Goal: Answer question/provide support: Share knowledge or assist other users

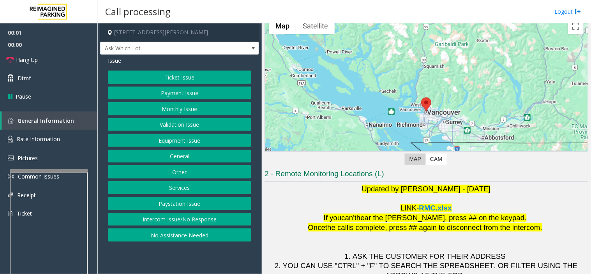
scroll to position [82, 0]
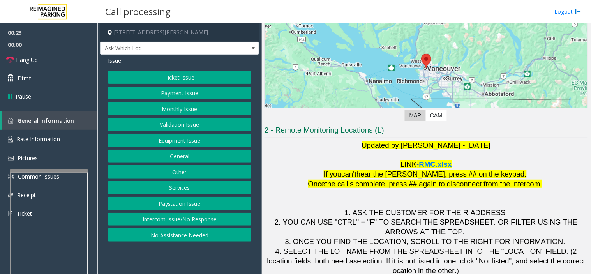
click at [188, 128] on button "Validation Issue" at bounding box center [179, 124] width 143 height 13
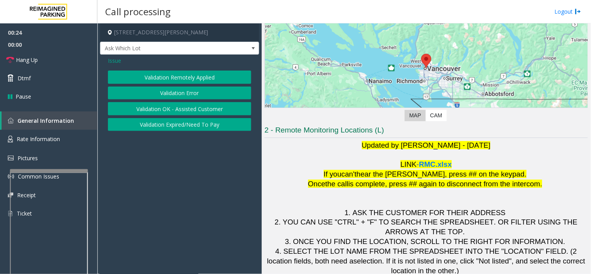
click at [188, 92] on button "Validation Error" at bounding box center [179, 92] width 143 height 13
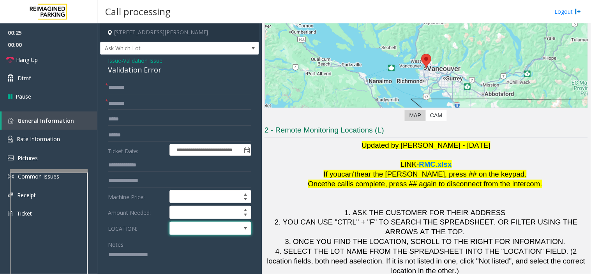
click at [199, 228] on span at bounding box center [202, 228] width 65 height 12
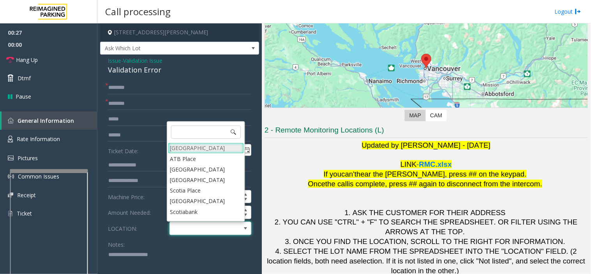
click at [208, 151] on Village "[GEOGRAPHIC_DATA]" at bounding box center [206, 147] width 76 height 11
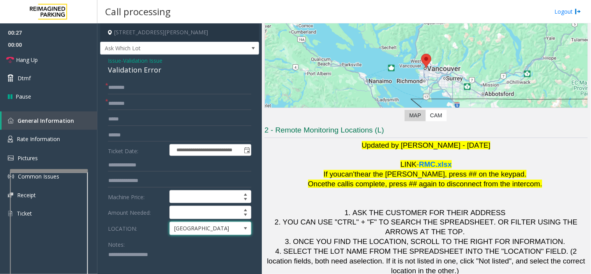
scroll to position [86, 0]
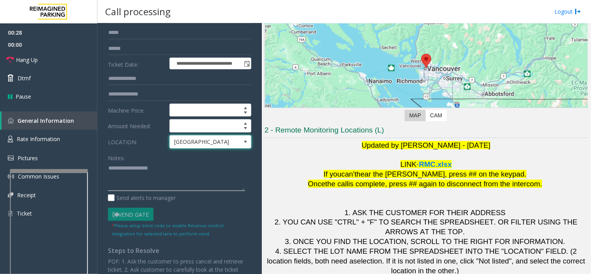
click at [144, 177] on textarea at bounding box center [176, 176] width 137 height 29
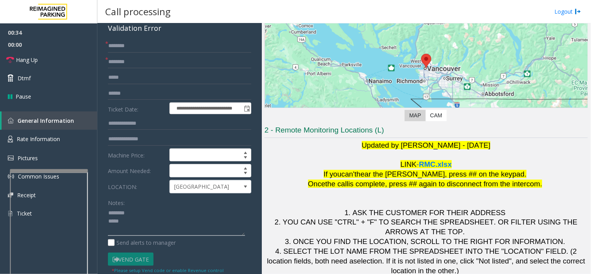
scroll to position [0, 0]
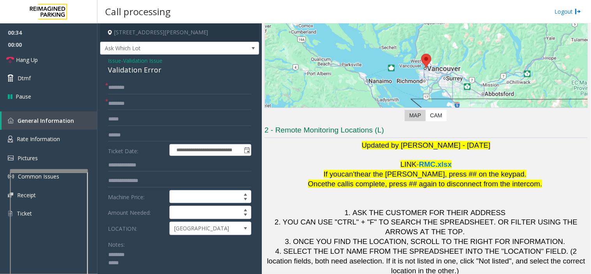
type textarea "******** *****"
click at [133, 61] on span "Validation Issue" at bounding box center [142, 60] width 39 height 8
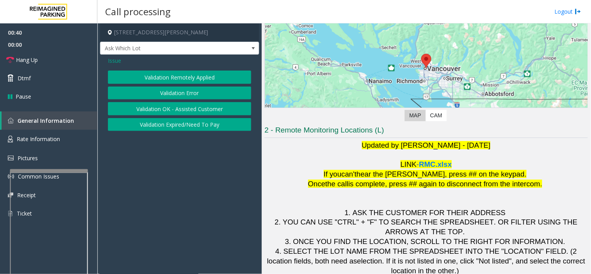
click at [117, 62] on span "Issue" at bounding box center [114, 60] width 13 height 8
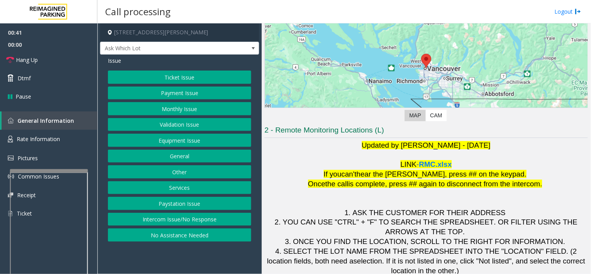
click at [138, 83] on button "Ticket Issue" at bounding box center [179, 76] width 143 height 13
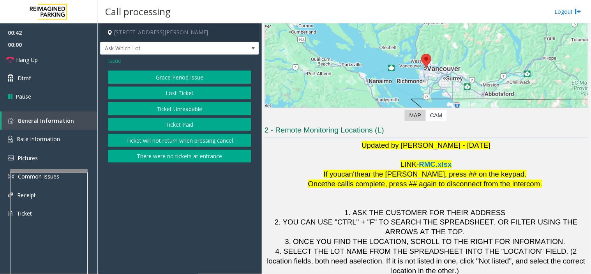
click at [149, 108] on button "Ticket Unreadable" at bounding box center [179, 108] width 143 height 13
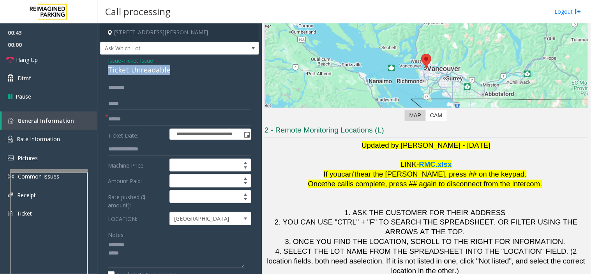
drag, startPoint x: 109, startPoint y: 72, endPoint x: 181, endPoint y: 72, distance: 71.6
click at [205, 72] on div "Ticket Unreadable" at bounding box center [179, 70] width 143 height 11
copy div "Ticket Unreadable"
click at [134, 56] on span "Ticket Issue" at bounding box center [138, 60] width 30 height 8
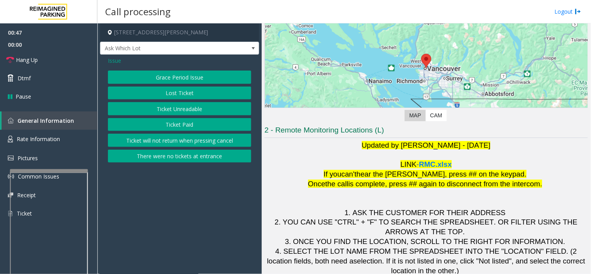
click at [107, 58] on div "Issue Grace Period Issue Lost Ticket Ticket Unreadable Ticket Paid Ticket will …" at bounding box center [179, 111] width 159 height 112
click at [111, 55] on span "Ask Which Lot" at bounding box center [179, 48] width 159 height 13
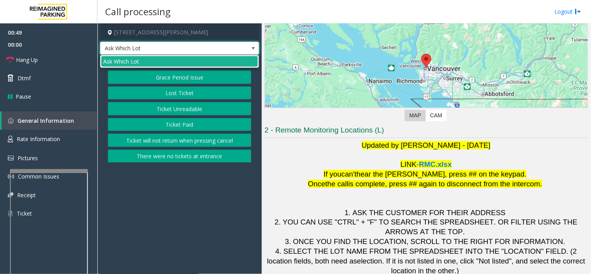
click at [118, 67] on div "Ask Which Lot" at bounding box center [179, 61] width 159 height 13
click at [103, 91] on div "Issue Grace Period Issue Lost Ticket Ticket Unreadable Ticket Paid Ticket will …" at bounding box center [179, 111] width 159 height 112
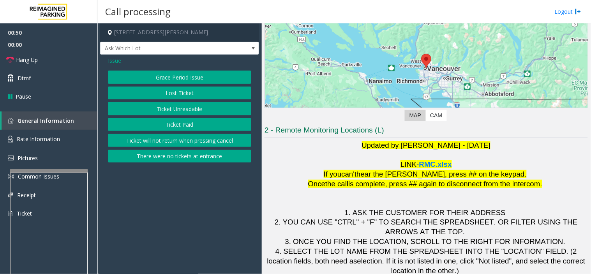
click at [114, 63] on span "Issue" at bounding box center [114, 60] width 13 height 8
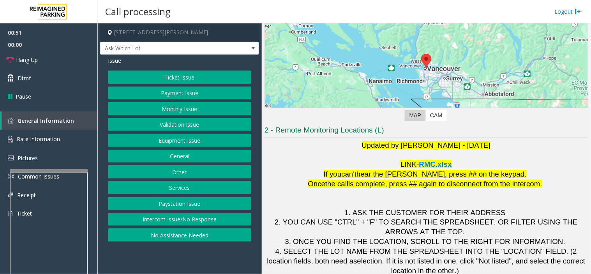
click at [161, 121] on button "Validation Issue" at bounding box center [179, 124] width 143 height 13
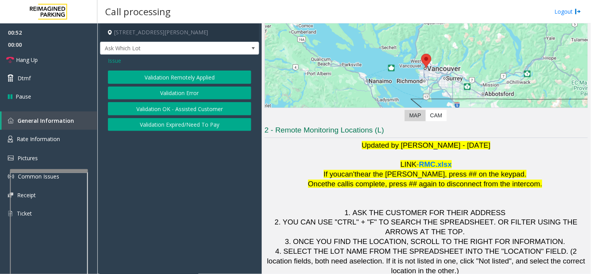
click at [150, 91] on button "Validation Error" at bounding box center [179, 92] width 143 height 13
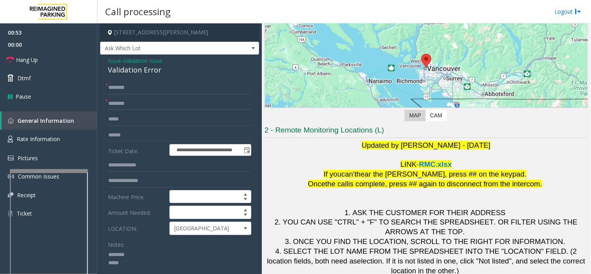
click at [126, 69] on div "Validation Error" at bounding box center [179, 70] width 143 height 11
click at [122, 70] on div "Validation Error" at bounding box center [179, 70] width 143 height 11
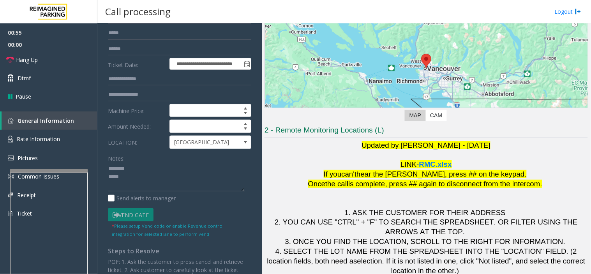
scroll to position [86, 0]
paste textarea "**********"
click at [131, 179] on textarea at bounding box center [176, 176] width 137 height 29
click at [130, 185] on textarea at bounding box center [176, 176] width 137 height 29
click at [138, 185] on textarea at bounding box center [176, 176] width 137 height 29
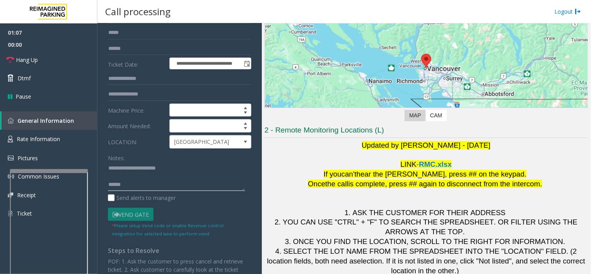
scroll to position [5, 0]
click at [106, 187] on div "**********" at bounding box center [179, 200] width 155 height 410
click at [108, 188] on textarea at bounding box center [176, 176] width 137 height 29
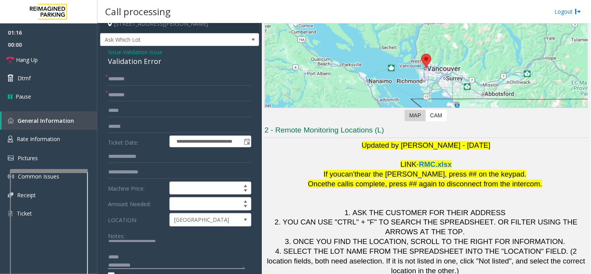
scroll to position [0, 0]
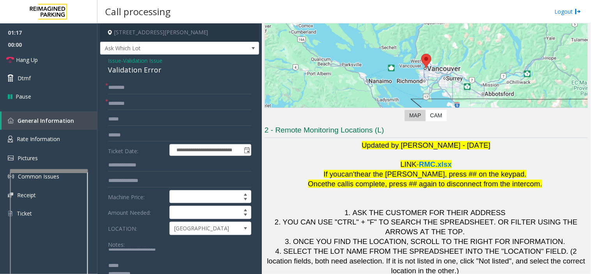
type textarea "**********"
click at [151, 91] on input "text" at bounding box center [179, 87] width 143 height 13
type input "****"
click at [121, 137] on input "text" at bounding box center [179, 134] width 143 height 13
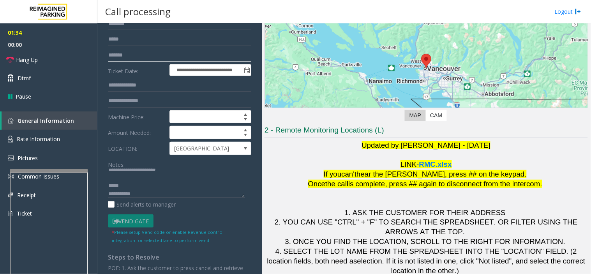
scroll to position [173, 0]
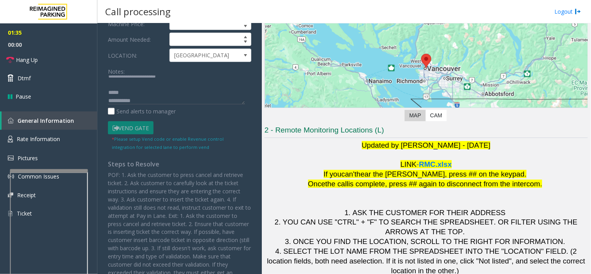
type input "*******"
click at [30, 79] on span "Dtmf" at bounding box center [24, 78] width 13 height 8
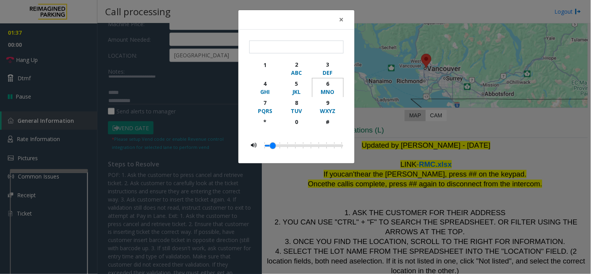
click at [325, 84] on div "6" at bounding box center [327, 83] width 21 height 8
type input "*"
drag, startPoint x: 340, startPoint y: 16, endPoint x: 228, endPoint y: 56, distance: 119.0
click at [340, 16] on span "×" at bounding box center [341, 19] width 5 height 11
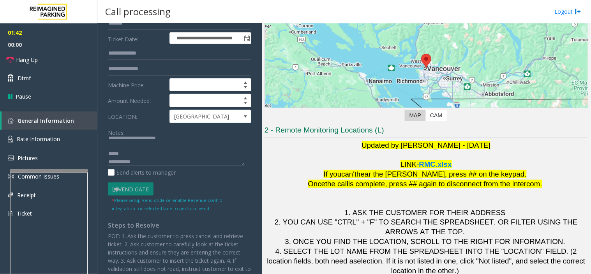
scroll to position [43, 0]
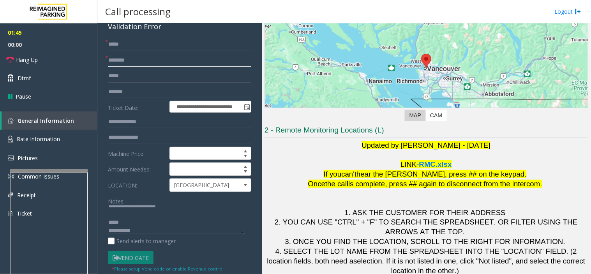
paste input "*********"
type input "*********"
click at [78, 56] on link "Hang Up" at bounding box center [48, 60] width 97 height 18
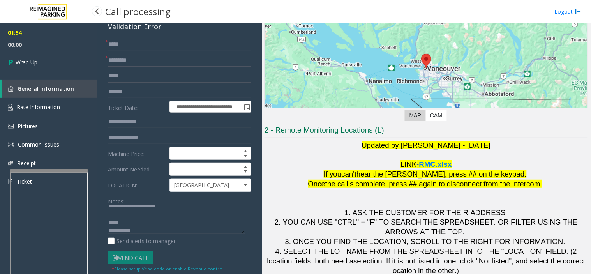
click at [78, 56] on link "Wrap Up" at bounding box center [48, 62] width 97 height 23
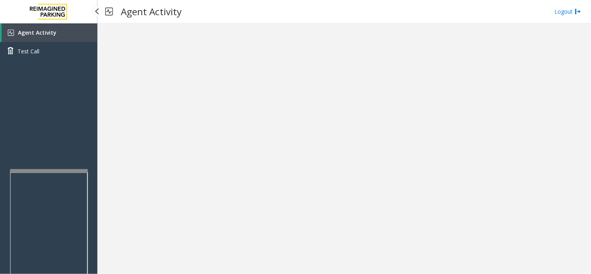
click at [78, 56] on link "Test Call" at bounding box center [48, 51] width 97 height 18
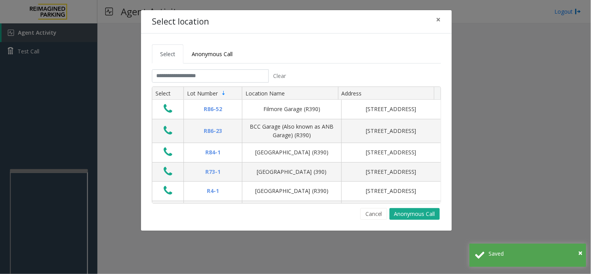
click at [504, 109] on div "Select location × Select Anonymous Call Clear Select Lot Number Location Name A…" at bounding box center [295, 137] width 591 height 274
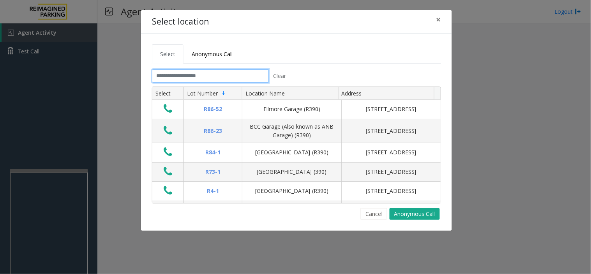
click at [183, 78] on input "text" at bounding box center [210, 75] width 117 height 13
click at [442, 21] on button "×" at bounding box center [439, 19] width 16 height 19
click at [211, 79] on input "text" at bounding box center [210, 75] width 117 height 13
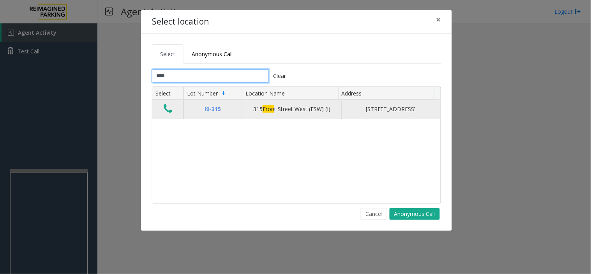
type input "****"
click at [164, 110] on icon "Data table" at bounding box center [168, 108] width 9 height 11
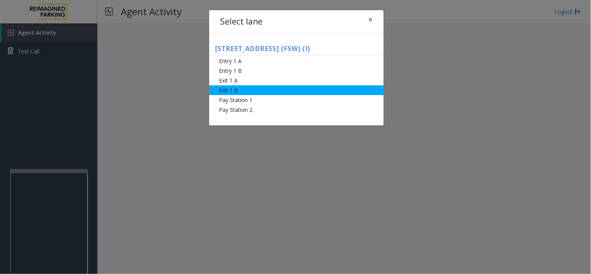
click at [247, 91] on li "Exit 1 B" at bounding box center [296, 90] width 174 height 10
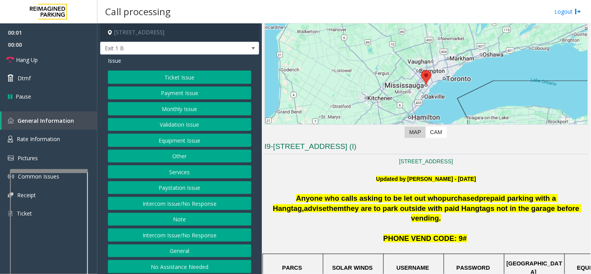
scroll to position [86, 0]
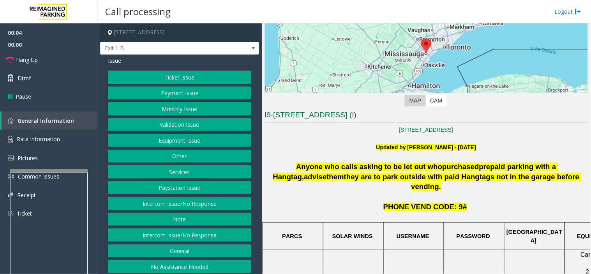
drag, startPoint x: 175, startPoint y: 191, endPoint x: 185, endPoint y: 205, distance: 17.4
click at [185, 205] on div "Ticket Issue Payment Issue Monthly Issue Validation Issue Equipment Issue Other…" at bounding box center [179, 171] width 143 height 202
click at [191, 229] on button "Intercom Issue/No Response" at bounding box center [179, 234] width 143 height 13
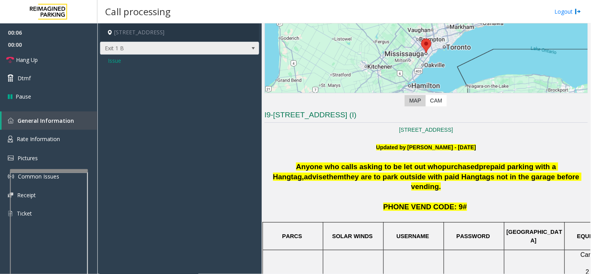
click at [110, 52] on span "Exit 1 B" at bounding box center [163, 48] width 127 height 12
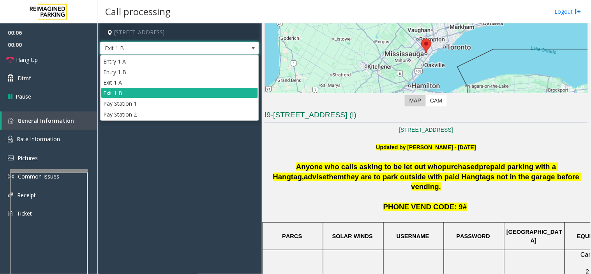
click at [126, 169] on app-call-processing-form "[STREET_ADDRESS] Exit 1 B Issue" at bounding box center [179, 148] width 164 height 250
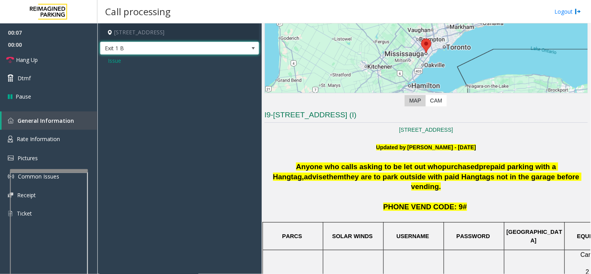
click at [115, 54] on span "Exit 1 B" at bounding box center [163, 48] width 127 height 12
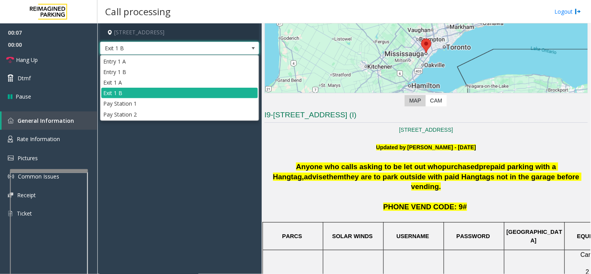
click at [114, 63] on li "Entry 1 A" at bounding box center [179, 61] width 157 height 11
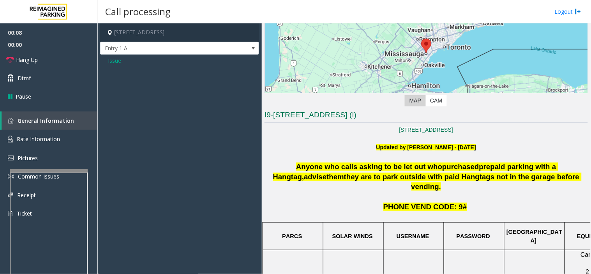
click at [115, 59] on span "Issue" at bounding box center [114, 60] width 13 height 8
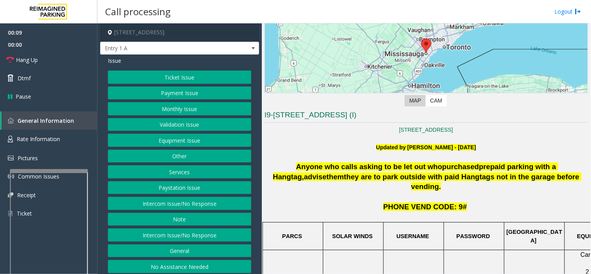
click at [162, 146] on button "Equipment Issue" at bounding box center [179, 140] width 143 height 13
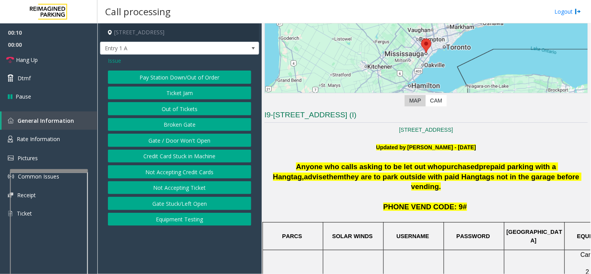
click at [115, 61] on span "Issue" at bounding box center [114, 60] width 13 height 8
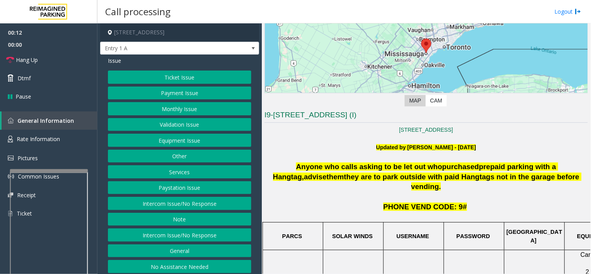
click at [172, 172] on button "Services" at bounding box center [179, 171] width 143 height 13
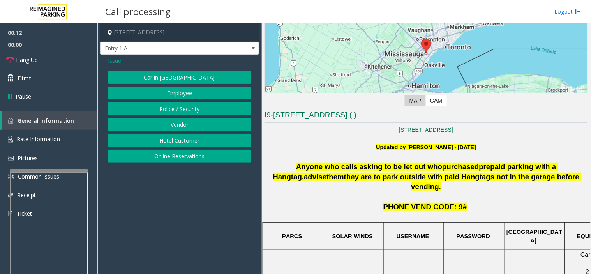
click at [172, 166] on div "Issue Car in Tow Employee Police / Security Vendor Hotel Customer Online Reserv…" at bounding box center [179, 111] width 159 height 112
click at [168, 162] on button "Online Reservations" at bounding box center [179, 156] width 143 height 13
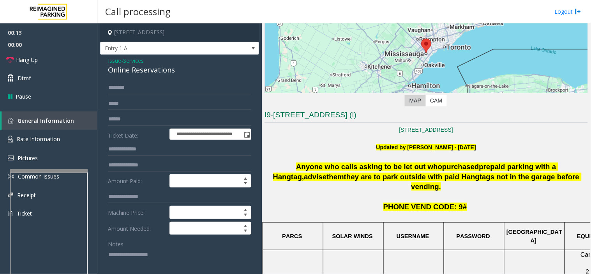
click at [141, 258] on textarea at bounding box center [176, 262] width 137 height 29
click at [110, 254] on textarea at bounding box center [176, 262] width 137 height 29
click at [109, 255] on textarea at bounding box center [176, 262] width 137 height 29
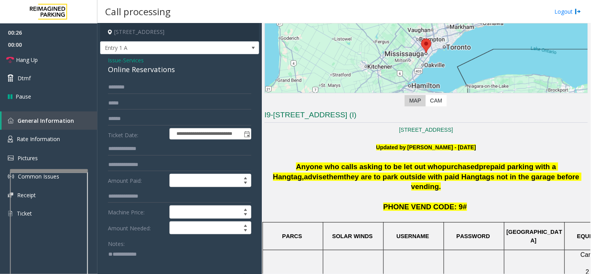
click at [127, 259] on textarea at bounding box center [176, 262] width 137 height 29
click at [127, 67] on div "Online Reservations" at bounding box center [179, 69] width 143 height 11
copy div "Online Reservations"
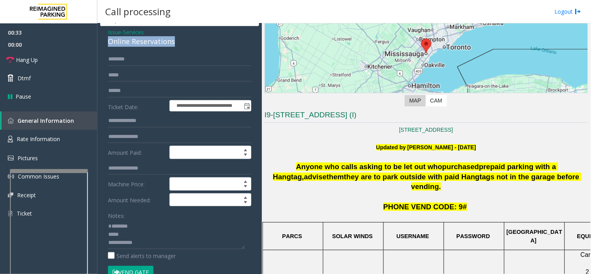
scroll to position [44, 0]
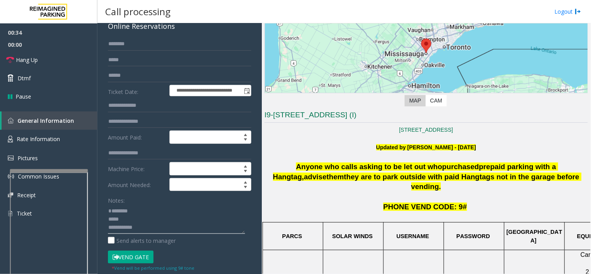
paste textarea "**********"
click at [125, 207] on textarea at bounding box center [176, 218] width 137 height 29
click at [108, 219] on textarea at bounding box center [176, 218] width 137 height 29
click at [186, 209] on textarea at bounding box center [176, 218] width 137 height 29
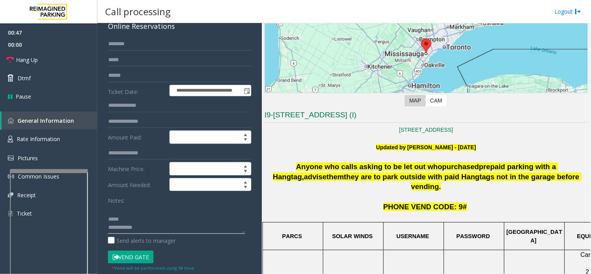
click at [153, 227] on textarea at bounding box center [176, 218] width 137 height 29
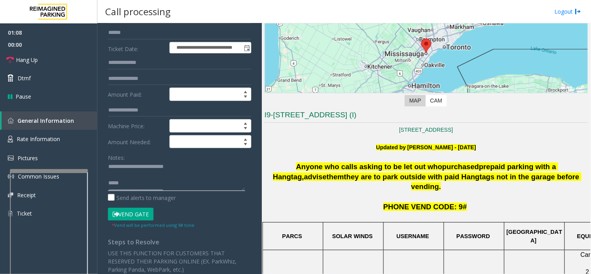
scroll to position [0, 0]
click at [123, 181] on textarea at bounding box center [176, 176] width 137 height 29
click at [123, 177] on textarea at bounding box center [176, 176] width 137 height 29
click at [131, 216] on button "Vend Gate" at bounding box center [131, 214] width 46 height 13
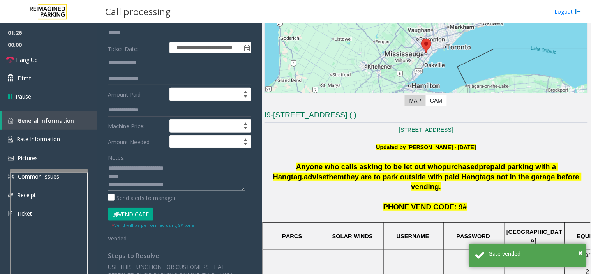
click at [131, 176] on textarea at bounding box center [176, 176] width 137 height 29
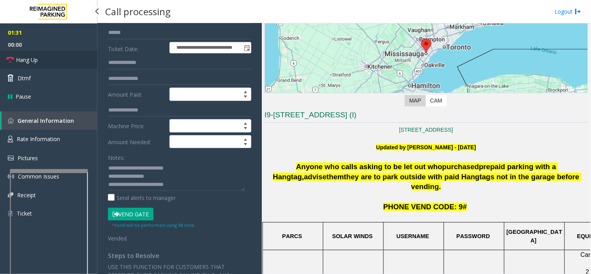
click at [51, 58] on link "Hang Up" at bounding box center [48, 60] width 97 height 18
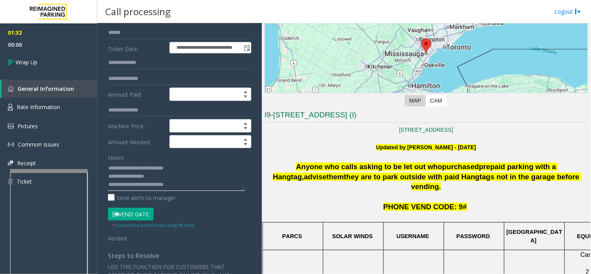
click at [148, 177] on textarea at bounding box center [176, 176] width 137 height 29
click at [211, 169] on textarea at bounding box center [176, 176] width 137 height 29
type textarea "**********"
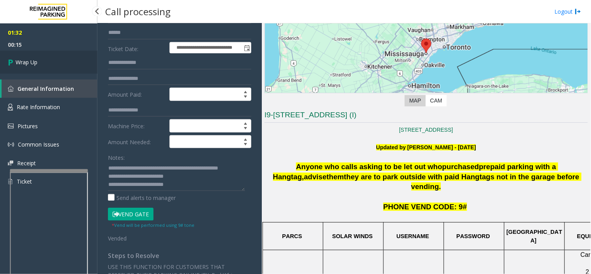
click at [25, 65] on span "Wrap Up" at bounding box center [27, 62] width 22 height 8
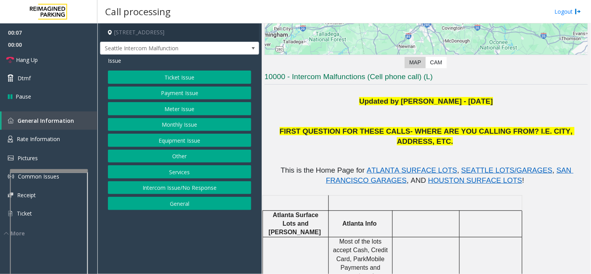
scroll to position [130, 0]
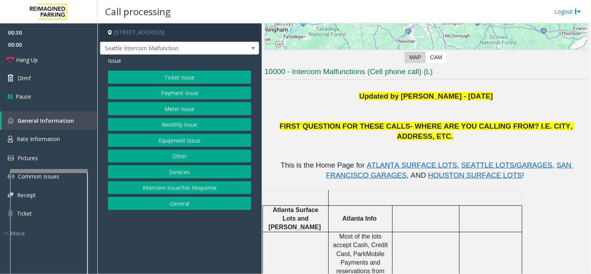
click at [179, 122] on button "Monthly Issue" at bounding box center [179, 124] width 143 height 13
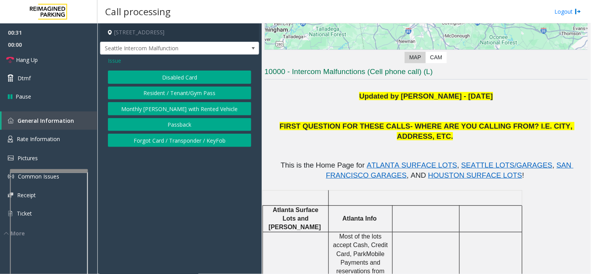
click at [173, 78] on button "Disabled Card" at bounding box center [179, 76] width 143 height 13
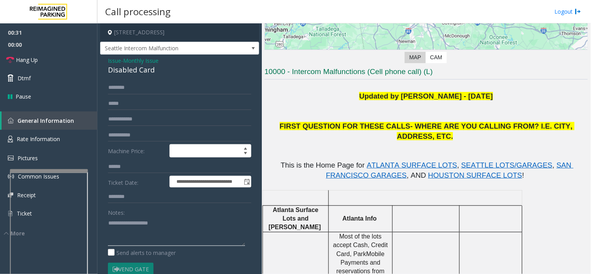
click at [122, 227] on textarea at bounding box center [176, 230] width 137 height 29
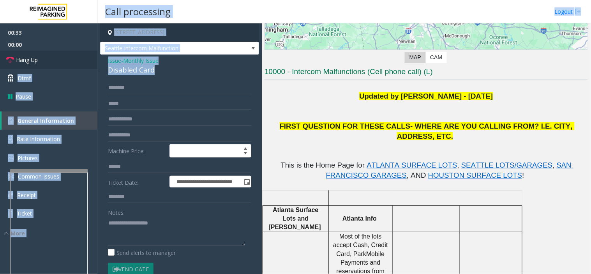
drag, startPoint x: 146, startPoint y: 72, endPoint x: 96, endPoint y: 55, distance: 52.8
click at [96, 55] on app-root "**********" at bounding box center [295, 137] width 591 height 274
click at [115, 63] on span "Issue" at bounding box center [114, 60] width 13 height 8
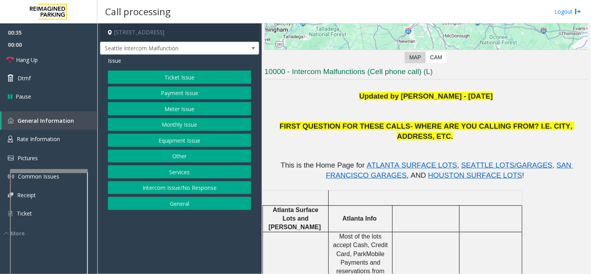
click at [179, 122] on button "Monthly Issue" at bounding box center [179, 124] width 143 height 13
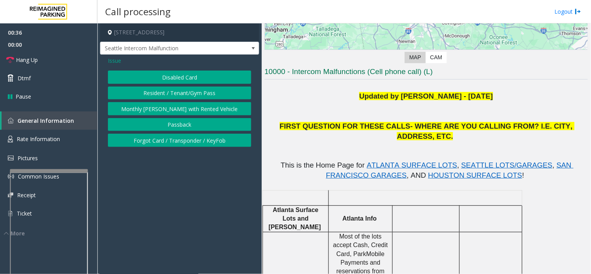
click at [164, 75] on button "Disabled Card" at bounding box center [179, 76] width 143 height 13
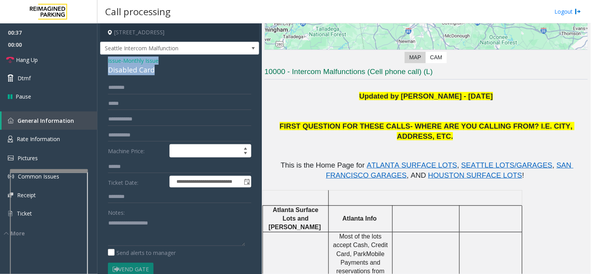
drag, startPoint x: 154, startPoint y: 72, endPoint x: 105, endPoint y: 59, distance: 50.7
click at [100, 60] on div "**********" at bounding box center [179, 248] width 159 height 387
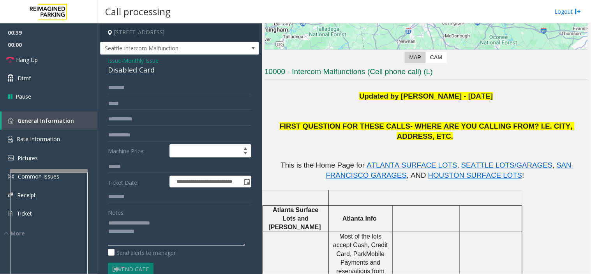
click at [147, 231] on textarea at bounding box center [176, 230] width 137 height 29
click at [162, 231] on textarea at bounding box center [176, 230] width 137 height 29
click at [60, 56] on link "Hang Up" at bounding box center [48, 60] width 97 height 18
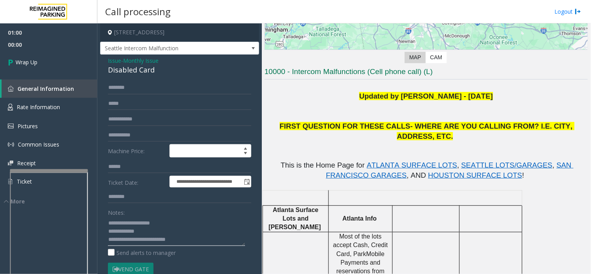
click at [137, 237] on textarea at bounding box center [176, 230] width 137 height 29
click at [136, 235] on textarea at bounding box center [176, 230] width 137 height 29
type textarea "**********"
click at [28, 63] on span "Wrap Up" at bounding box center [27, 62] width 22 height 8
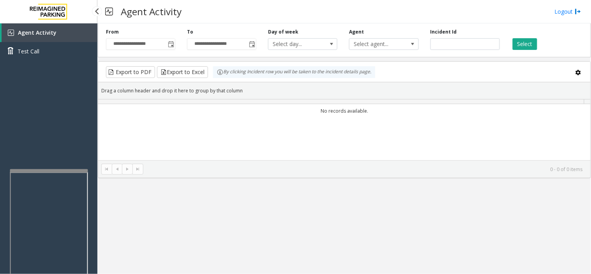
click at [30, 61] on div "Agent Activity Test Call" at bounding box center [48, 44] width 97 height 43
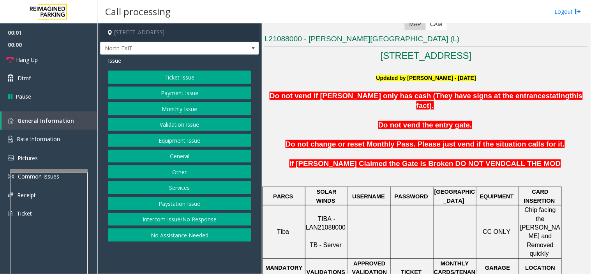
scroll to position [216, 0]
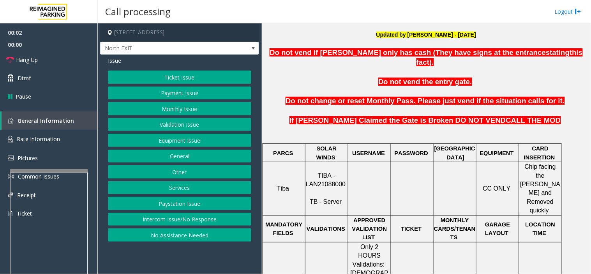
click at [331, 172] on span "TIBA - LAN21088000" at bounding box center [326, 179] width 40 height 15
copy p "LAN21088000"
click at [170, 123] on button "Validation Issue" at bounding box center [179, 124] width 143 height 13
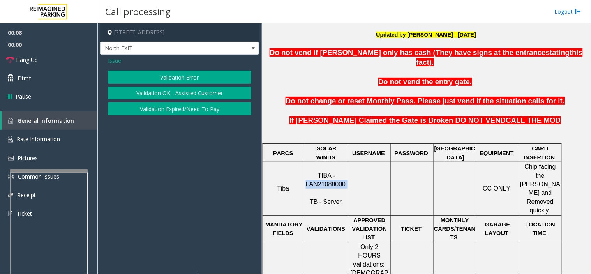
click at [174, 77] on button "Validation Error" at bounding box center [179, 76] width 143 height 13
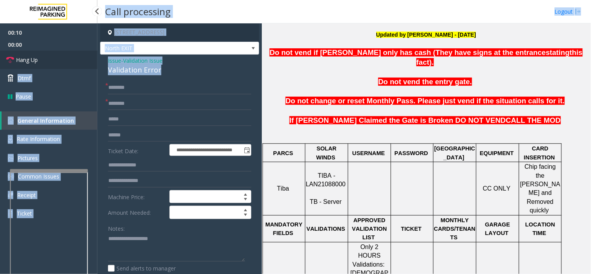
drag, startPoint x: 167, startPoint y: 68, endPoint x: 90, endPoint y: 56, distance: 77.6
click at [90, 56] on app-root "**********" at bounding box center [295, 137] width 591 height 274
click at [119, 63] on span "Issue" at bounding box center [114, 60] width 13 height 8
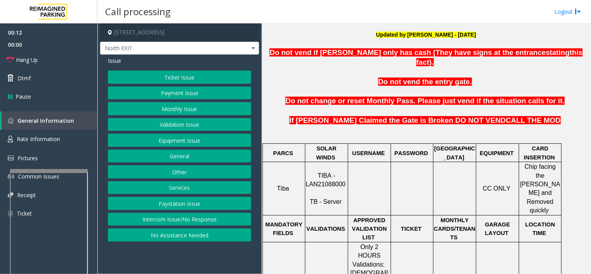
click at [165, 121] on button "Validation Issue" at bounding box center [179, 124] width 143 height 13
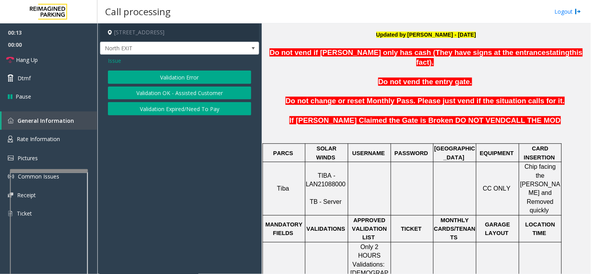
click at [152, 77] on button "Validation Error" at bounding box center [179, 76] width 143 height 13
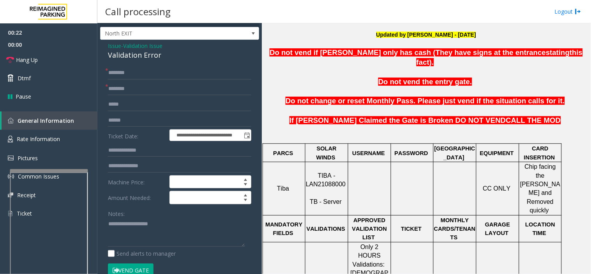
scroll to position [0, 0]
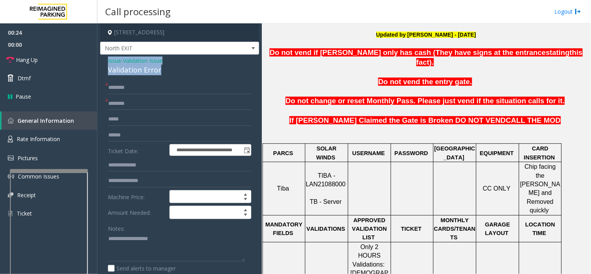
drag, startPoint x: 158, startPoint y: 73, endPoint x: 104, endPoint y: 62, distance: 55.4
click at [176, 252] on textarea at bounding box center [176, 246] width 137 height 29
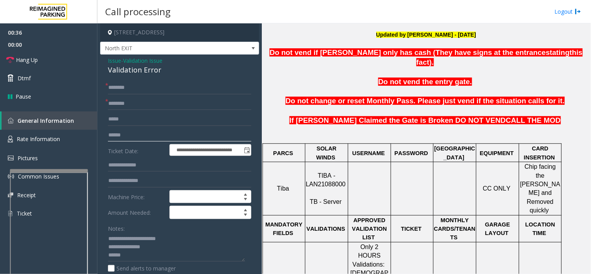
click at [123, 135] on input "text" at bounding box center [179, 134] width 143 height 13
click at [184, 250] on textarea at bounding box center [176, 246] width 137 height 29
drag, startPoint x: 203, startPoint y: 245, endPoint x: 228, endPoint y: 249, distance: 25.4
click at [237, 248] on textarea at bounding box center [176, 246] width 137 height 29
type textarea "**********"
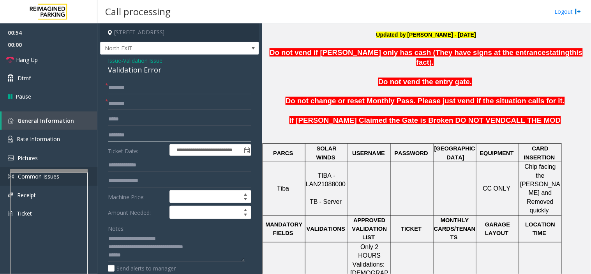
type input "*******"
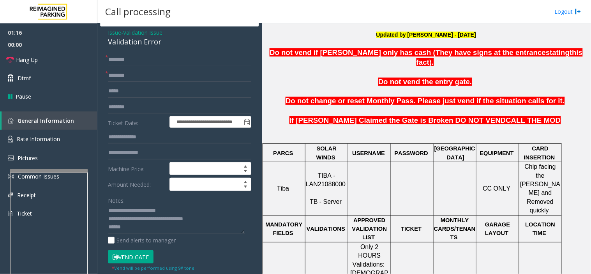
scroll to position [43, 0]
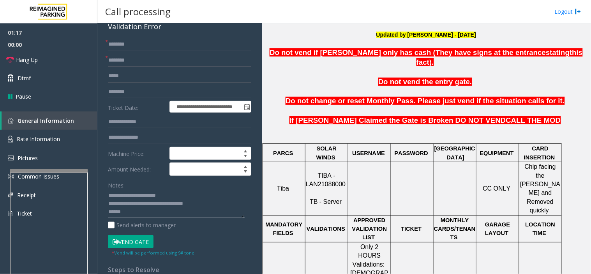
click at [150, 213] on textarea at bounding box center [176, 203] width 137 height 29
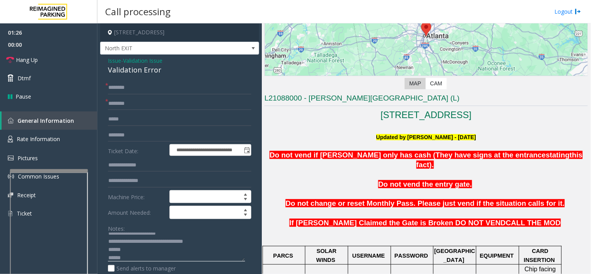
scroll to position [0, 0]
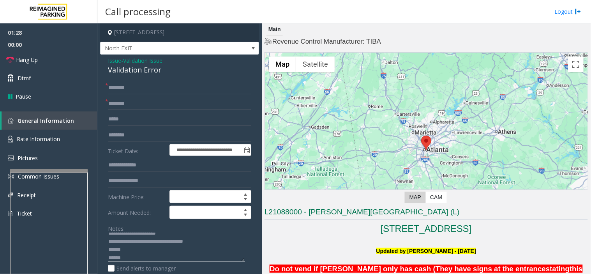
type textarea "**********"
drag, startPoint x: 310, startPoint y: 210, endPoint x: 334, endPoint y: 215, distance: 24.6
click at [334, 215] on h3 "L21088000 - Modera - Reynolds Town (L)" at bounding box center [425, 213] width 323 height 13
type input "******"
click at [134, 87] on input "text" at bounding box center [179, 87] width 143 height 13
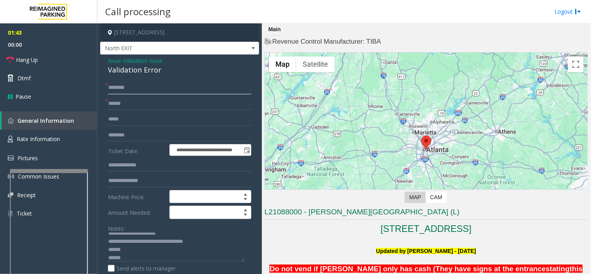
click at [131, 84] on input "text" at bounding box center [179, 87] width 143 height 13
type input "*******"
drag, startPoint x: 121, startPoint y: 86, endPoint x: 114, endPoint y: 79, distance: 10.2
drag, startPoint x: 134, startPoint y: 87, endPoint x: 111, endPoint y: 83, distance: 23.4
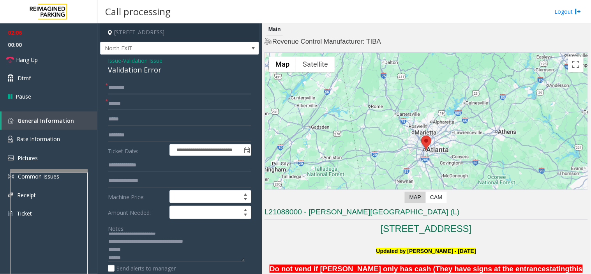
click at [110, 90] on input "*******" at bounding box center [179, 87] width 143 height 13
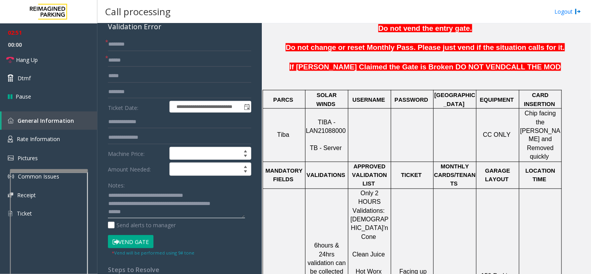
scroll to position [346, 0]
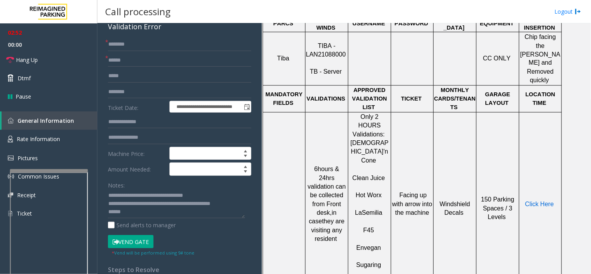
click at [531, 201] on span "Click Here" at bounding box center [539, 204] width 29 height 7
click at [133, 244] on button "Vend Gate" at bounding box center [131, 241] width 46 height 13
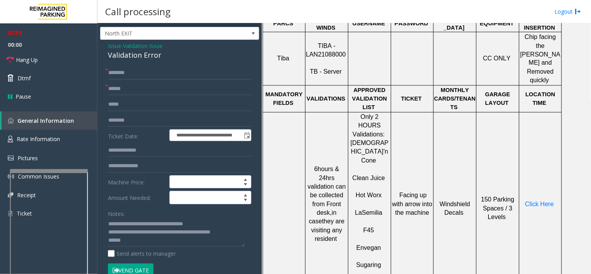
scroll to position [0, 0]
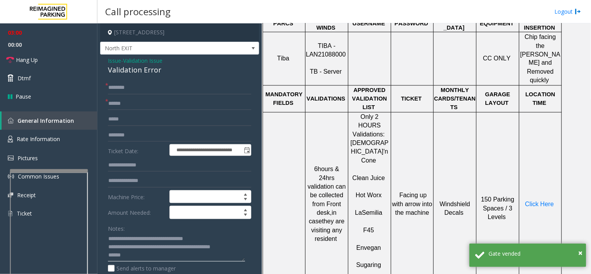
drag, startPoint x: 137, startPoint y: 252, endPoint x: 99, endPoint y: 252, distance: 37.8
click at [99, 252] on app-call-processing-form "**********" at bounding box center [179, 148] width 164 height 250
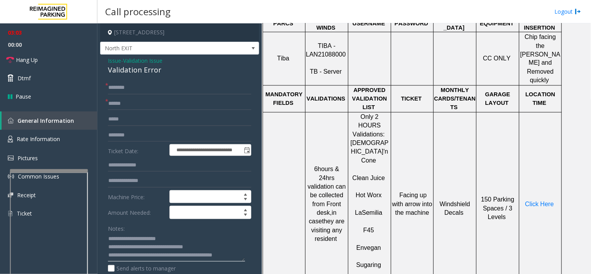
type textarea "**********"
click at [60, 57] on link "Hang Up" at bounding box center [48, 60] width 97 height 18
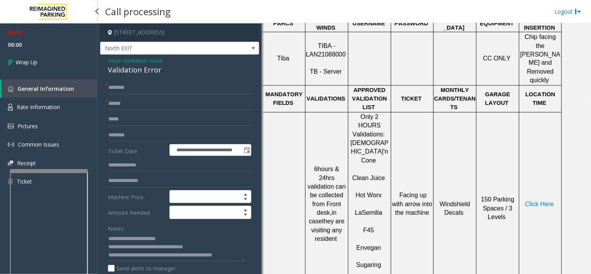
click at [60, 57] on link "Wrap Up" at bounding box center [48, 62] width 97 height 23
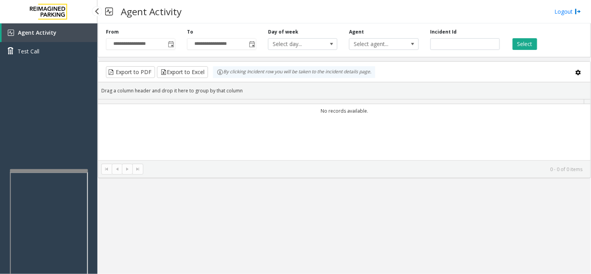
click at [60, 57] on link "Test Call" at bounding box center [48, 51] width 97 height 18
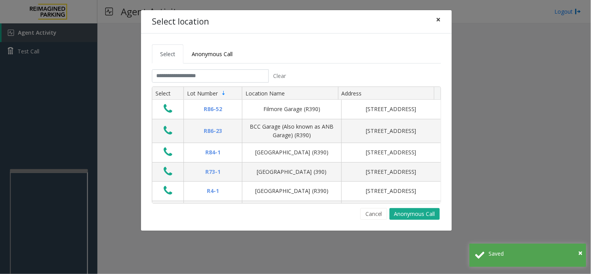
click at [443, 18] on button "×" at bounding box center [439, 19] width 16 height 19
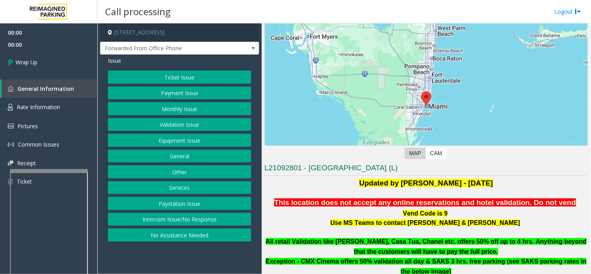
scroll to position [130, 0]
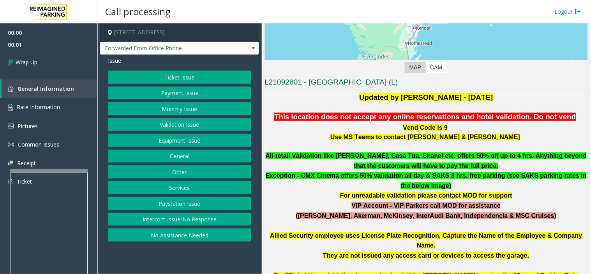
click at [179, 218] on button "Intercom Issue/No Response" at bounding box center [179, 219] width 143 height 13
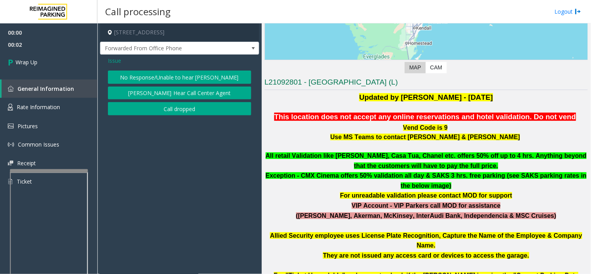
click at [150, 104] on button "Call dropped" at bounding box center [179, 108] width 143 height 13
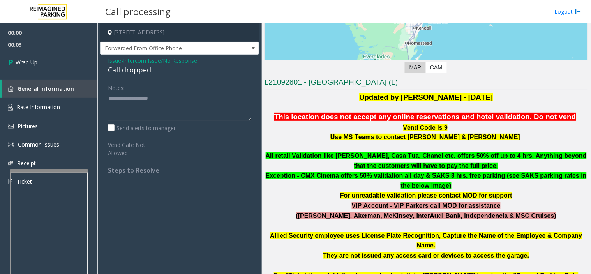
click at [127, 71] on div "Call dropped" at bounding box center [179, 70] width 143 height 11
type textarea "**********"
click at [52, 64] on link "Wrap Up" at bounding box center [48, 62] width 97 height 23
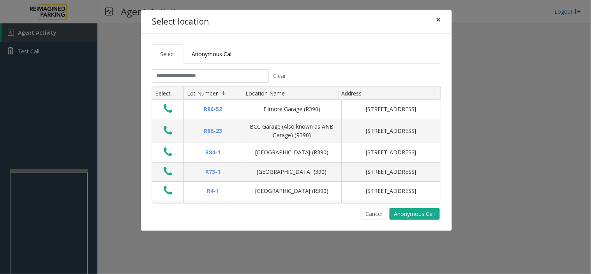
click at [440, 16] on span "×" at bounding box center [438, 19] width 5 height 11
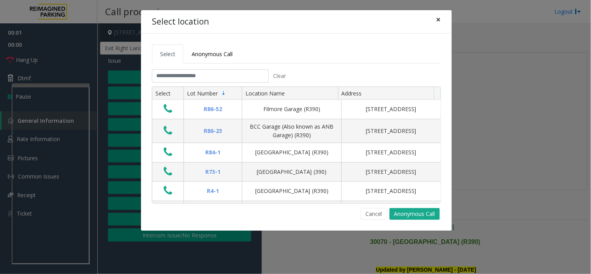
click at [438, 22] on span "×" at bounding box center [438, 19] width 5 height 11
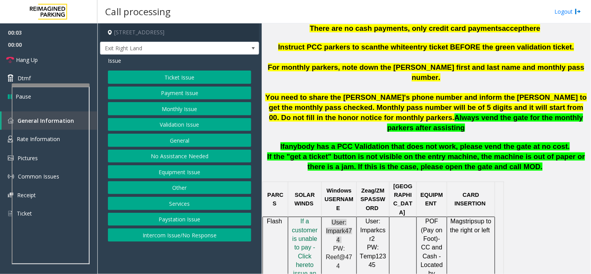
scroll to position [303, 0]
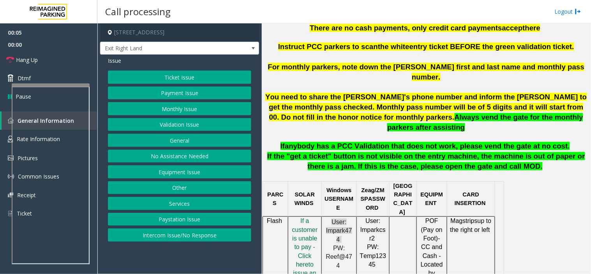
click at [172, 119] on button "Validation Issue" at bounding box center [179, 124] width 143 height 13
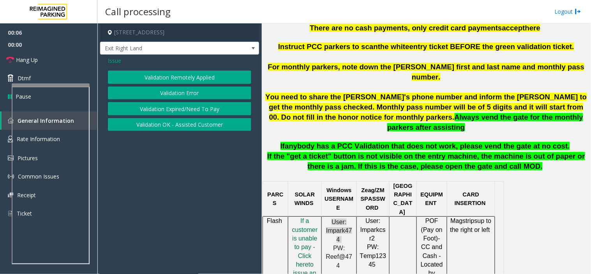
click at [174, 88] on button "Validation Error" at bounding box center [179, 92] width 143 height 13
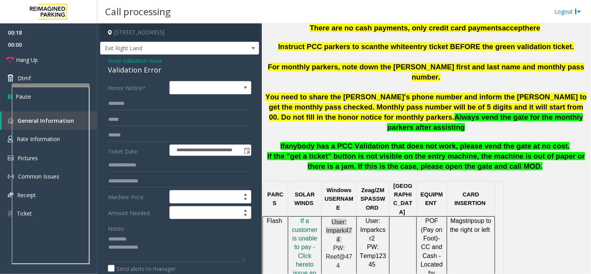
click at [121, 74] on div "Validation Error" at bounding box center [179, 70] width 143 height 11
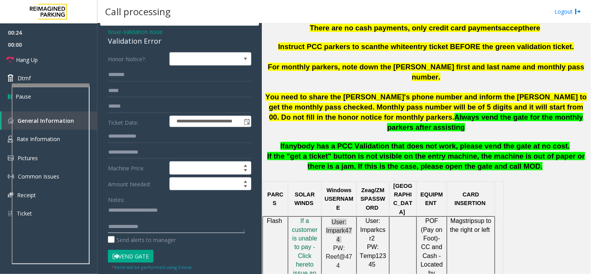
scroll to position [43, 0]
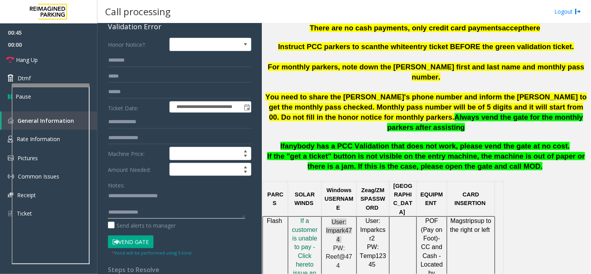
click at [144, 213] on textarea at bounding box center [176, 203] width 137 height 29
click at [158, 202] on textarea at bounding box center [176, 203] width 137 height 29
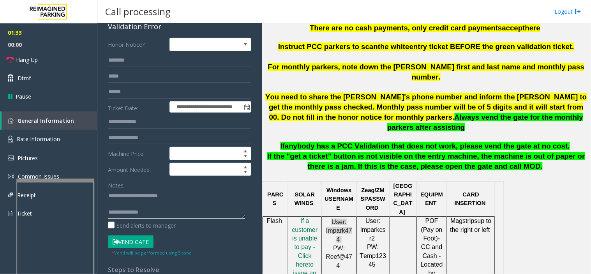
click at [64, 181] on div at bounding box center [55, 179] width 78 height 3
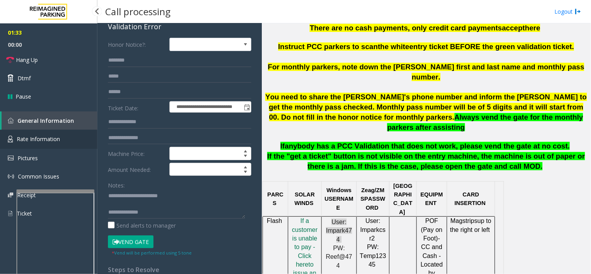
click at [43, 143] on link "Rate Information" at bounding box center [48, 139] width 97 height 19
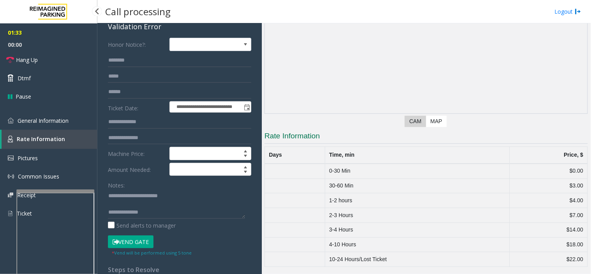
scroll to position [76, 0]
click at [40, 118] on span "General Information" at bounding box center [43, 120] width 51 height 7
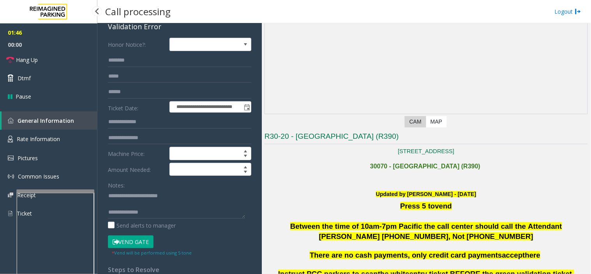
scroll to position [303, 0]
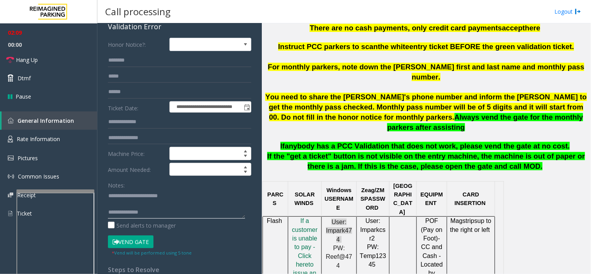
click at [137, 208] on textarea at bounding box center [176, 203] width 137 height 29
click at [44, 61] on link "Hang Up" at bounding box center [48, 60] width 97 height 18
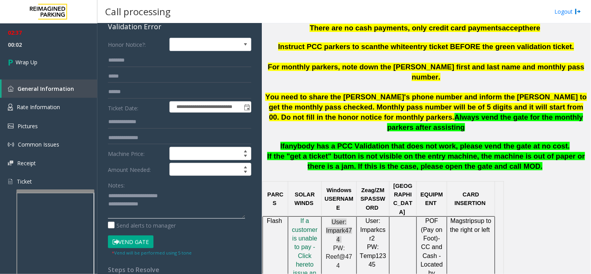
click at [160, 203] on textarea at bounding box center [176, 203] width 137 height 29
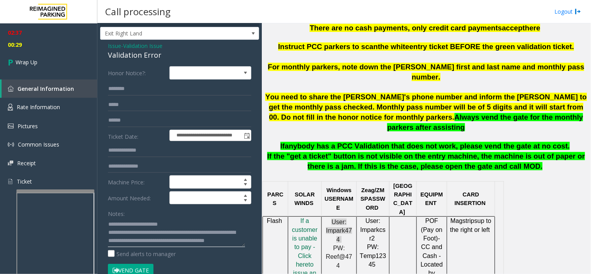
scroll to position [0, 0]
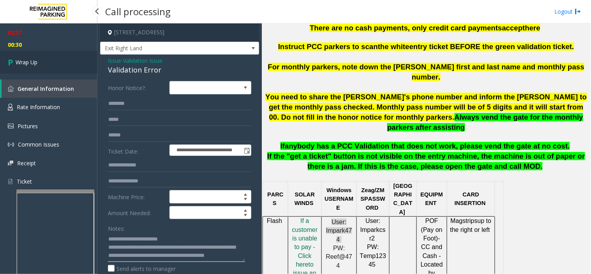
type textarea "**********"
click at [32, 63] on span "Wrap Up" at bounding box center [27, 62] width 22 height 8
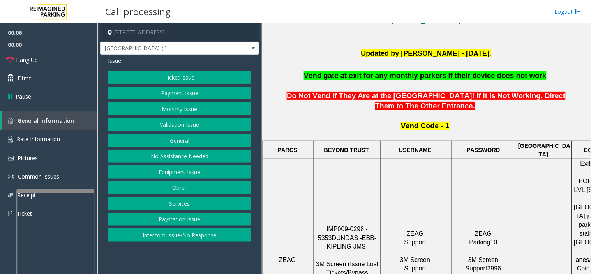
scroll to position [259, 0]
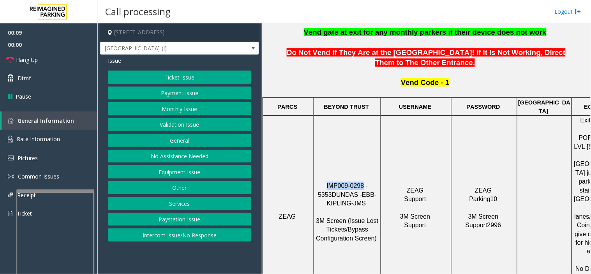
drag, startPoint x: 355, startPoint y: 162, endPoint x: 318, endPoint y: 163, distance: 37.0
click at [318, 181] on p "IMP009-0298 - 5353 DUNDAS - EBB-KIPLING-JMS 3M Screen (Issue Lost Tickets/Bypas…" at bounding box center [347, 216] width 66 height 70
copy span "IMP009-0298"
click at [56, 139] on span "Rate Information" at bounding box center [38, 138] width 43 height 7
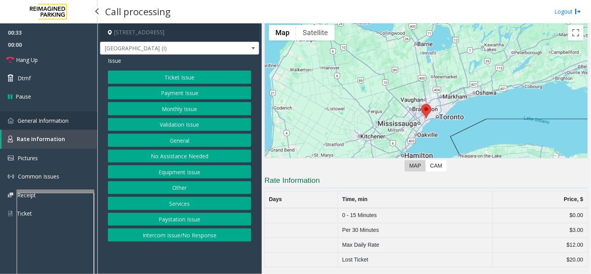
click at [45, 127] on link "General Information" at bounding box center [48, 120] width 97 height 18
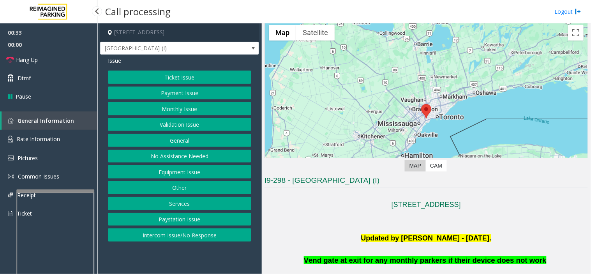
scroll to position [259, 0]
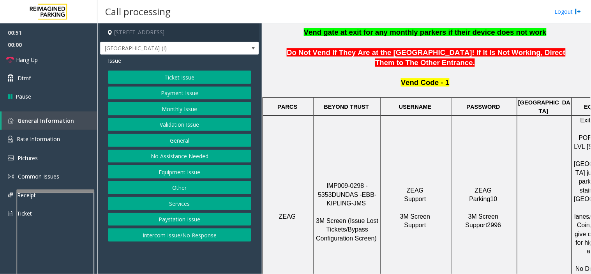
click at [183, 169] on button "Equipment Issue" at bounding box center [179, 171] width 143 height 13
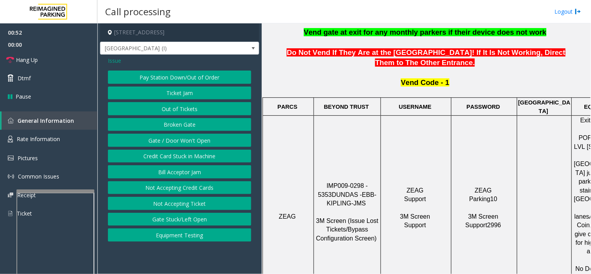
click at [186, 137] on button "Gate / Door Won't Open" at bounding box center [179, 140] width 143 height 13
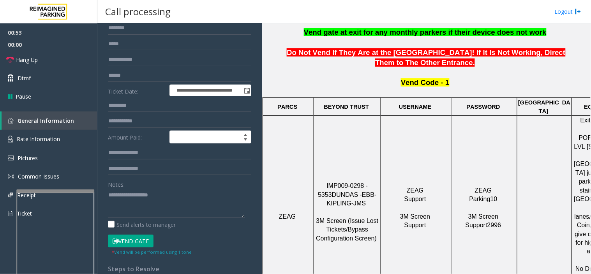
scroll to position [86, 0]
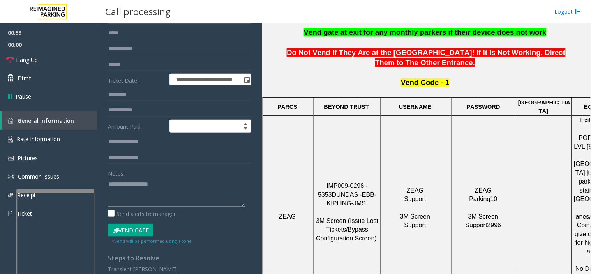
click at [166, 188] on textarea at bounding box center [176, 192] width 137 height 29
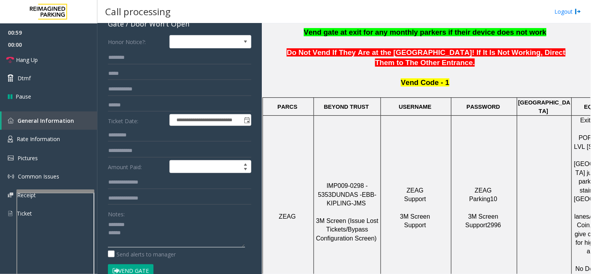
scroll to position [0, 0]
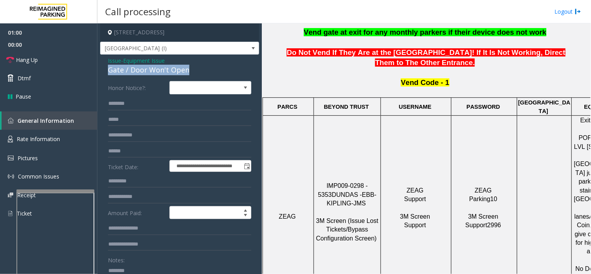
drag, startPoint x: 111, startPoint y: 74, endPoint x: 186, endPoint y: 69, distance: 75.3
click at [186, 69] on div "Gate / Door Won't Open" at bounding box center [179, 70] width 143 height 11
copy div "Gate / Door Won't Open"
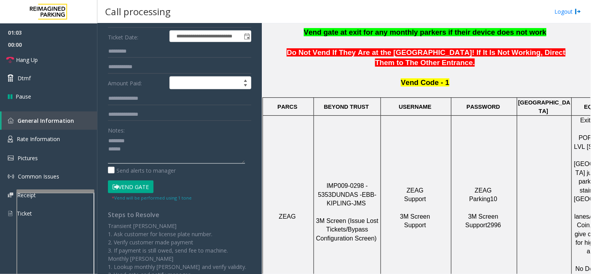
drag, startPoint x: 134, startPoint y: 132, endPoint x: 133, endPoint y: 138, distance: 6.0
paste textarea "**********"
drag, startPoint x: 131, startPoint y: 161, endPoint x: 11, endPoint y: 127, distance: 125.3
click at [131, 161] on textarea at bounding box center [176, 148] width 137 height 29
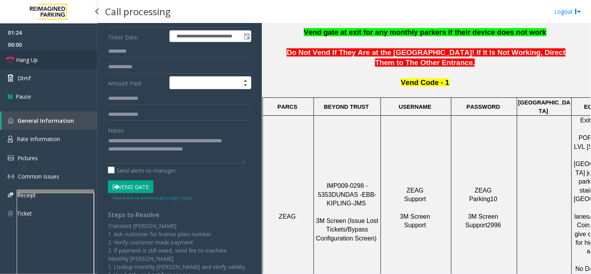
click at [31, 57] on span "Hang Up" at bounding box center [27, 60] width 22 height 8
click at [213, 160] on textarea at bounding box center [176, 148] width 137 height 29
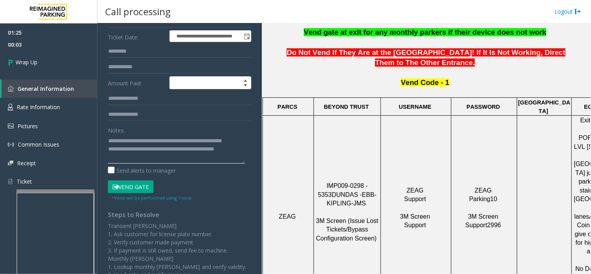
scroll to position [5, 0]
type textarea "**********"
click at [42, 57] on link "Wrap Up" at bounding box center [48, 62] width 97 height 23
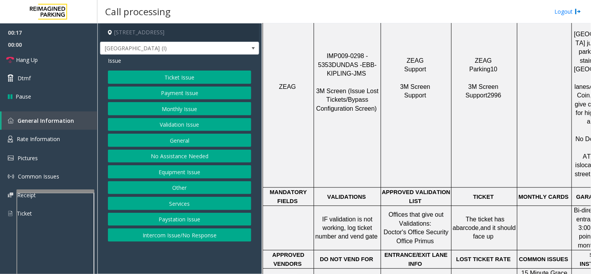
scroll to position [389, 0]
click at [192, 169] on button "Equipment Issue" at bounding box center [179, 171] width 143 height 13
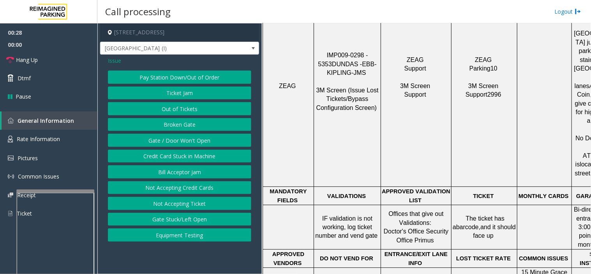
click at [187, 147] on button "Gate / Door Won't Open" at bounding box center [179, 140] width 143 height 13
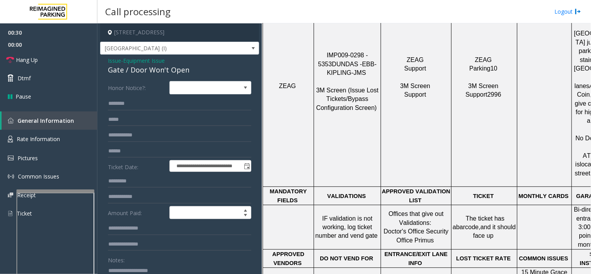
scroll to position [43, 0]
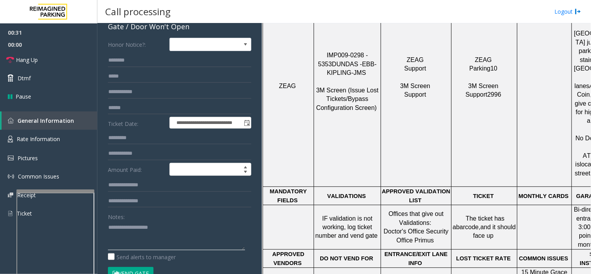
paste textarea "**********"
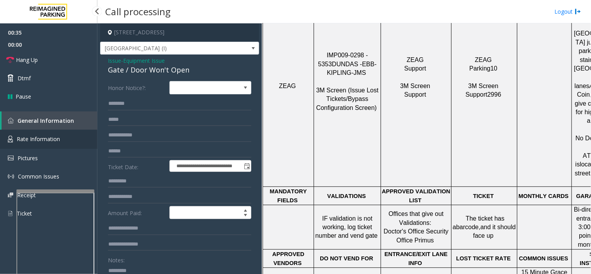
click at [66, 137] on link "Rate Information" at bounding box center [48, 139] width 97 height 19
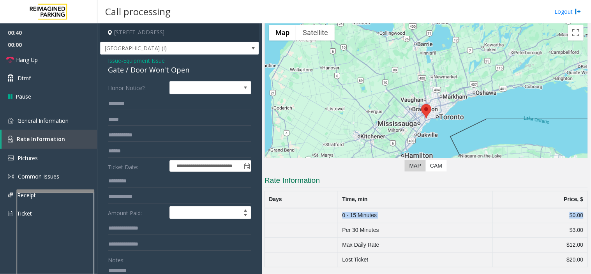
drag, startPoint x: 346, startPoint y: 211, endPoint x: 579, endPoint y: 213, distance: 233.6
click at [579, 213] on tr "0 - 15 Minutes $0.00" at bounding box center [426, 215] width 323 height 15
click at [55, 128] on link "General Information" at bounding box center [48, 120] width 97 height 18
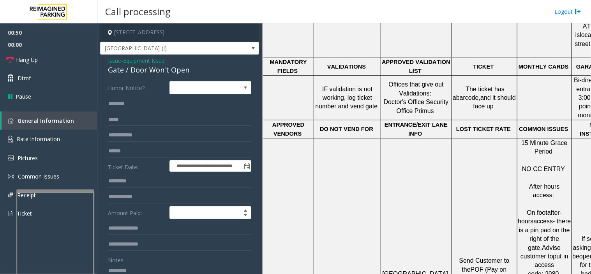
scroll to position [519, 32]
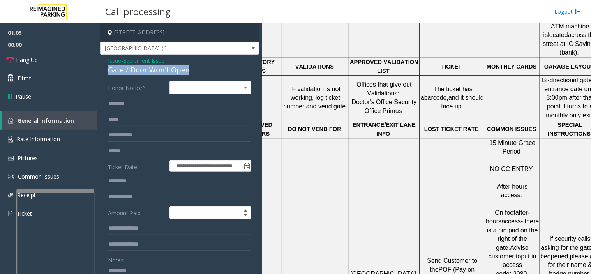
drag, startPoint x: 108, startPoint y: 68, endPoint x: 195, endPoint y: 70, distance: 86.5
click at [195, 70] on div "Gate / Door Won't Open" at bounding box center [179, 70] width 143 height 11
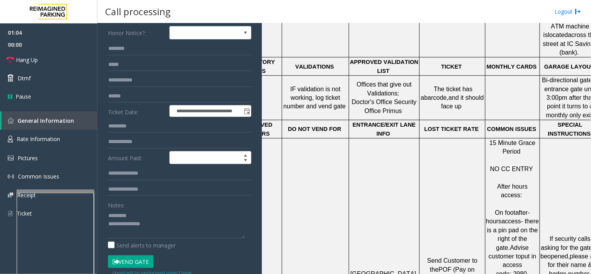
scroll to position [63, 0]
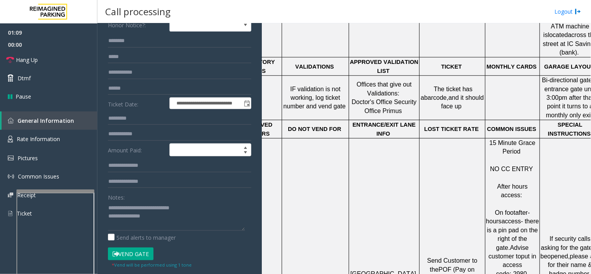
drag, startPoint x: 516, startPoint y: 199, endPoint x: 528, endPoint y: 220, distance: 24.4
click at [537, 223] on p "On foot after-hours access- there is a pin pad on the right of the gate. Advise…" at bounding box center [512, 274] width 53 height 148
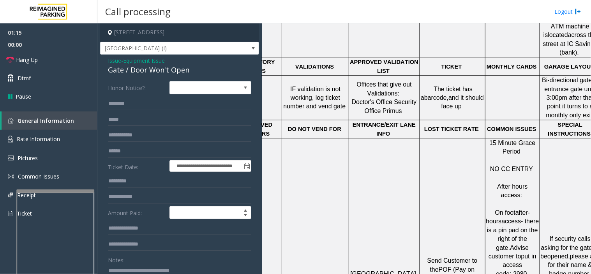
scroll to position [43, 0]
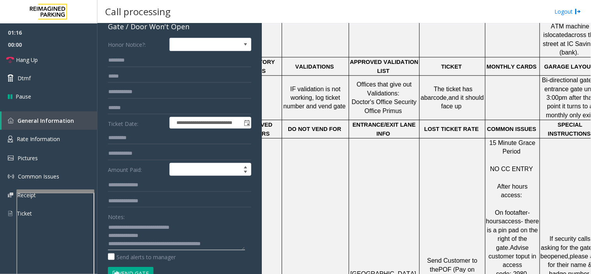
click at [201, 230] on textarea at bounding box center [176, 235] width 137 height 29
click at [51, 64] on link "Hang Up" at bounding box center [48, 60] width 97 height 18
click at [203, 229] on textarea at bounding box center [176, 235] width 137 height 29
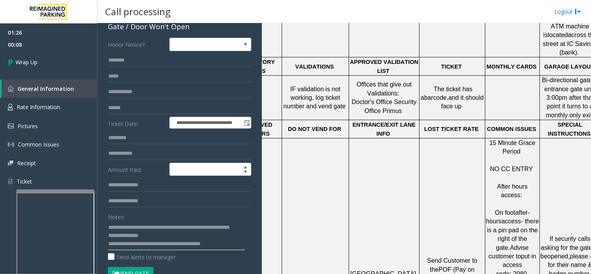
drag, startPoint x: 129, startPoint y: 230, endPoint x: 126, endPoint y: 236, distance: 6.6
type textarea "**********"
click at [64, 69] on link "Wrap Up" at bounding box center [48, 62] width 97 height 23
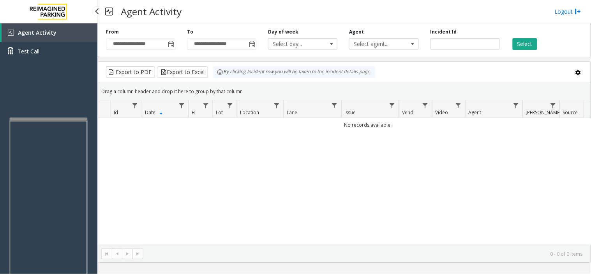
click at [57, 118] on div at bounding box center [48, 119] width 78 height 3
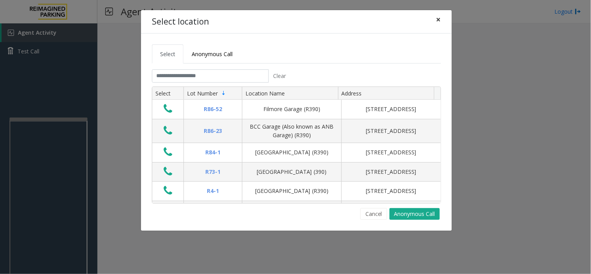
click at [437, 22] on span "×" at bounding box center [438, 19] width 5 height 11
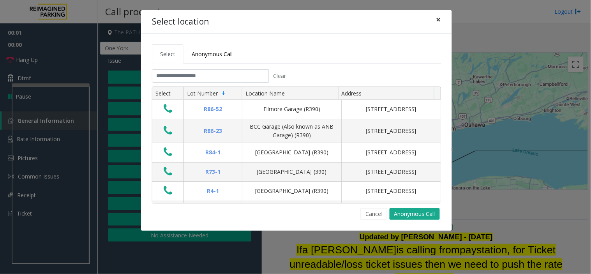
click at [433, 19] on button "×" at bounding box center [439, 19] width 16 height 19
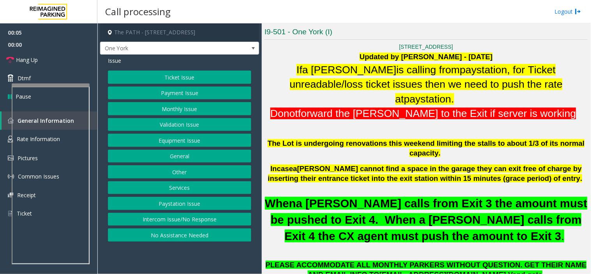
scroll to position [259, 0]
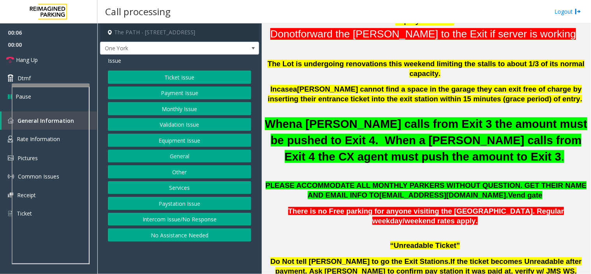
click at [190, 232] on button "No Assistance Needed" at bounding box center [179, 234] width 143 height 13
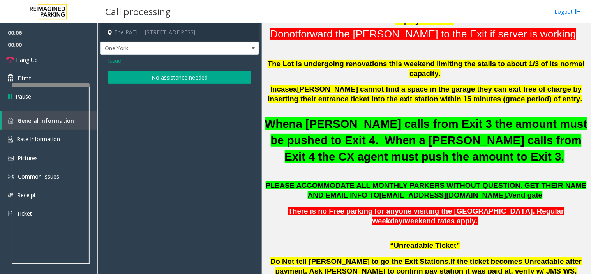
click at [157, 79] on button "No assistance needed" at bounding box center [179, 76] width 143 height 13
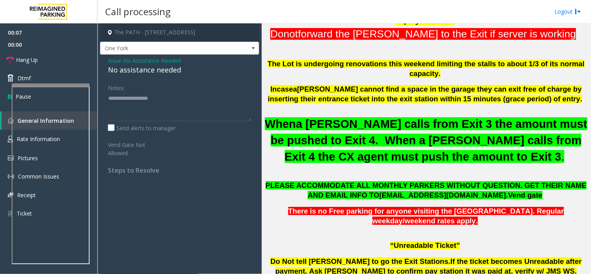
click at [144, 72] on div "No assistance needed" at bounding box center [179, 70] width 143 height 11
type textarea "**********"
click at [63, 65] on link "Hang Up" at bounding box center [48, 60] width 97 height 18
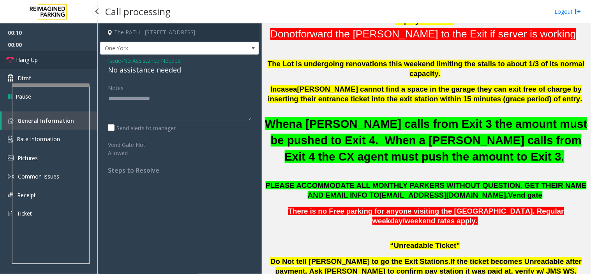
click at [63, 65] on link "Hang Up" at bounding box center [48, 60] width 97 height 18
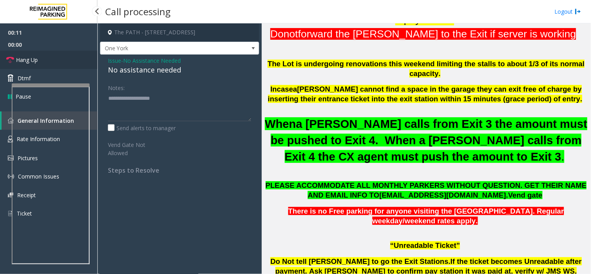
click at [61, 65] on link "Hang Up" at bounding box center [48, 60] width 97 height 18
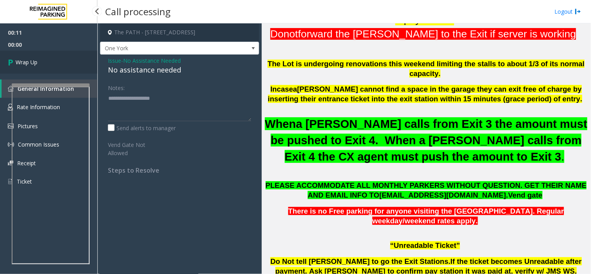
click at [40, 55] on link "Wrap Up" at bounding box center [48, 62] width 97 height 23
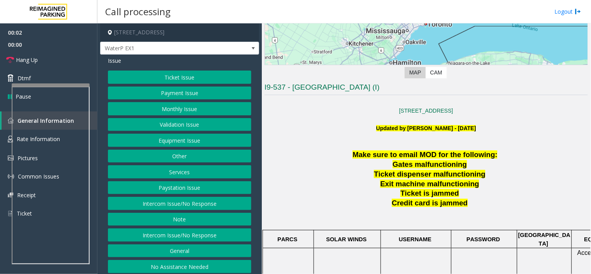
scroll to position [130, 0]
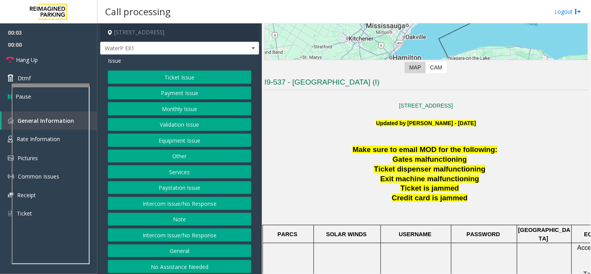
click at [201, 241] on button "Intercom Issue/No Response" at bounding box center [179, 234] width 143 height 13
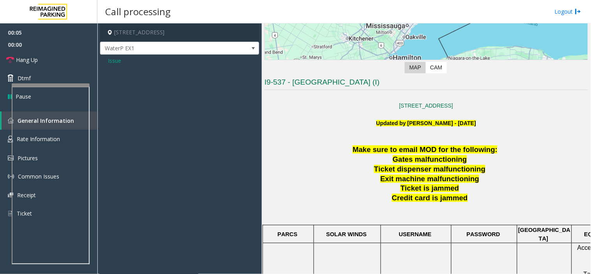
click at [115, 63] on span "Issue" at bounding box center [114, 60] width 13 height 8
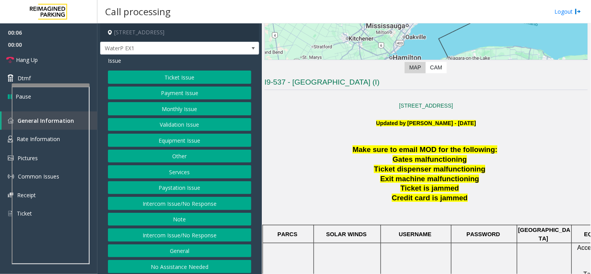
click at [182, 202] on button "Intercom Issue/No Response" at bounding box center [179, 203] width 143 height 13
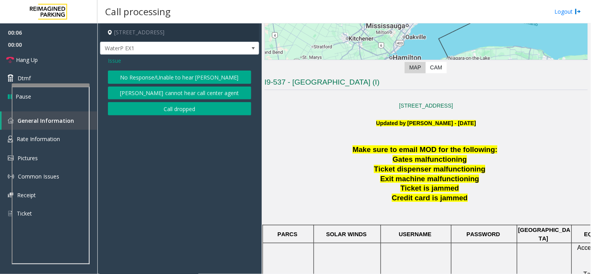
click at [145, 82] on button "No Response/Unable to hear [PERSON_NAME]" at bounding box center [179, 76] width 143 height 13
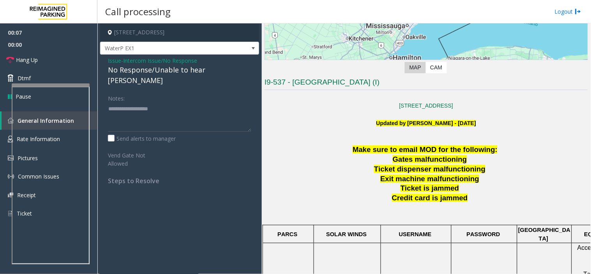
click at [139, 76] on div "Issue - Intercom Issue/No Response No Response/Unable to hear parker Notes: Sen…" at bounding box center [179, 124] width 159 height 138
click at [135, 68] on div "No Response/Unable to hear [PERSON_NAME]" at bounding box center [179, 75] width 143 height 21
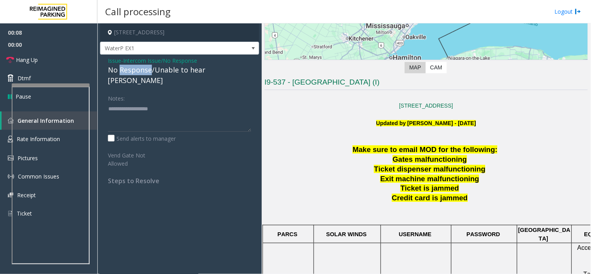
click at [135, 68] on div "No Response/Unable to hear [PERSON_NAME]" at bounding box center [179, 75] width 143 height 21
type textarea "**********"
click at [58, 61] on link "Hang Up" at bounding box center [48, 60] width 97 height 18
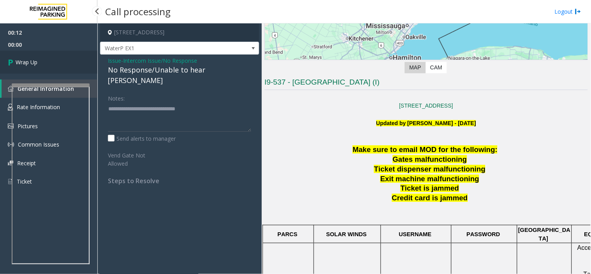
click at [58, 61] on link "Wrap Up" at bounding box center [48, 62] width 97 height 23
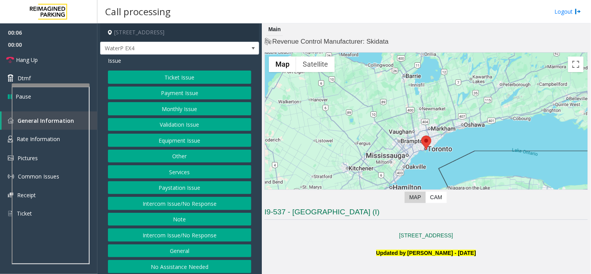
click at [191, 211] on div "Ticket Issue Payment Issue Monthly Issue Validation Issue Equipment Issue Other…" at bounding box center [179, 171] width 143 height 202
click at [188, 204] on button "Intercom Issue/No Response" at bounding box center [179, 203] width 143 height 13
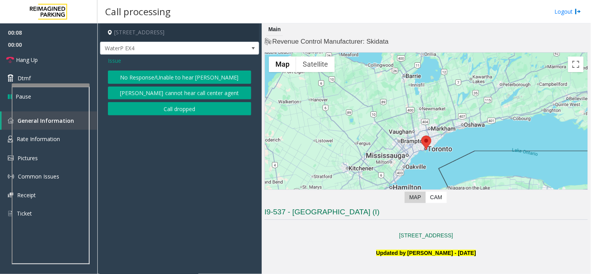
click at [160, 76] on button "No Response/Unable to hear [PERSON_NAME]" at bounding box center [179, 76] width 143 height 13
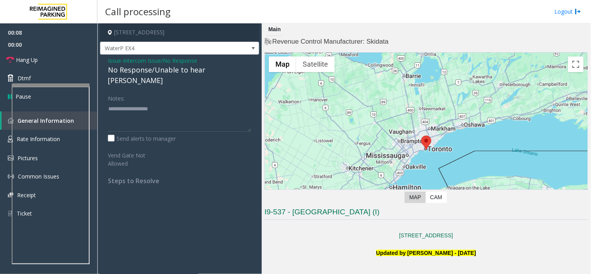
click at [150, 69] on div "No Response/Unable to hear [PERSON_NAME]" at bounding box center [179, 75] width 143 height 21
type textarea "**********"
click at [65, 61] on link "Hang Up" at bounding box center [48, 60] width 97 height 18
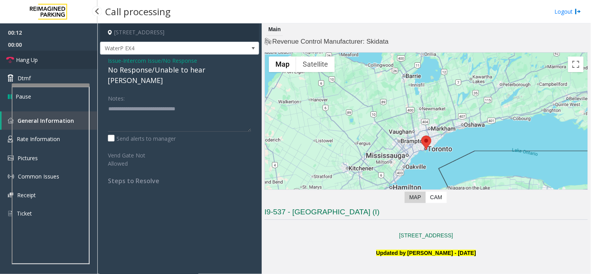
click at [65, 61] on link "Hang Up" at bounding box center [48, 60] width 97 height 18
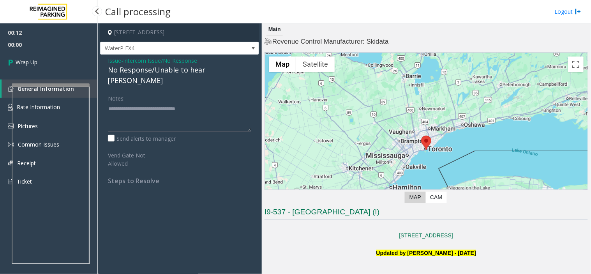
click at [65, 61] on link "Wrap Up" at bounding box center [48, 62] width 97 height 23
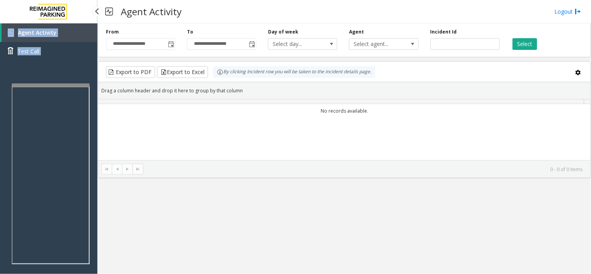
click at [65, 61] on div "Agent Activity Test Call" at bounding box center [48, 44] width 97 height 43
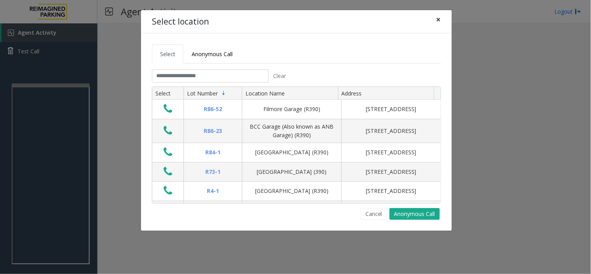
click at [445, 18] on div "Select location ×" at bounding box center [296, 22] width 311 height 24
click at [445, 18] on button "×" at bounding box center [439, 19] width 16 height 19
click at [442, 21] on button "×" at bounding box center [439, 19] width 16 height 19
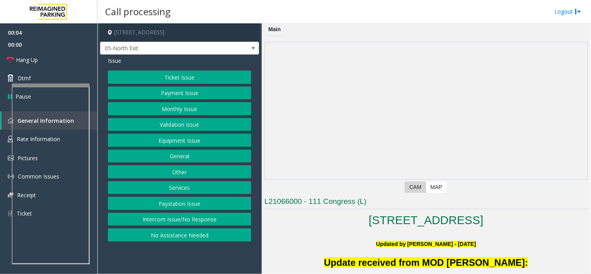
click at [143, 223] on button "Intercom Issue/No Response" at bounding box center [179, 219] width 143 height 13
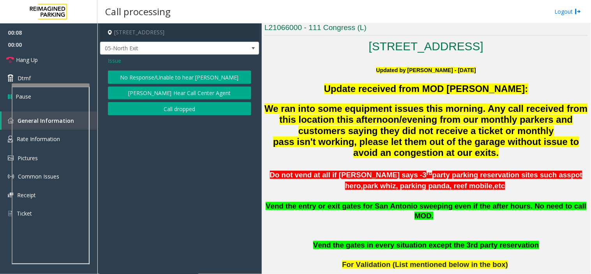
scroll to position [303, 0]
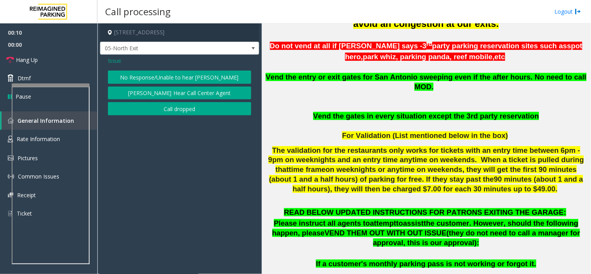
click at [118, 60] on span "Issue" at bounding box center [114, 60] width 13 height 8
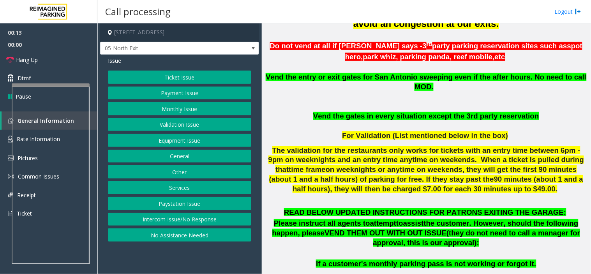
click at [172, 88] on button "Payment Issue" at bounding box center [179, 92] width 143 height 13
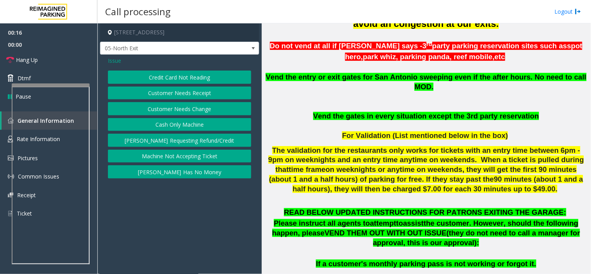
click at [112, 64] on span "Issue" at bounding box center [114, 60] width 13 height 8
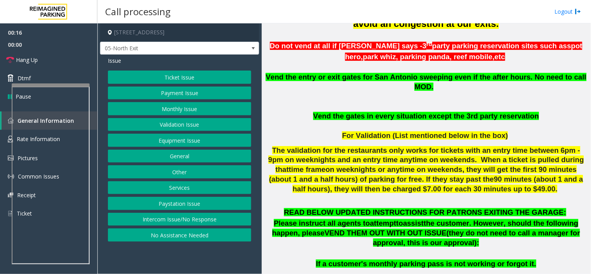
click at [137, 83] on button "Ticket Issue" at bounding box center [179, 76] width 143 height 13
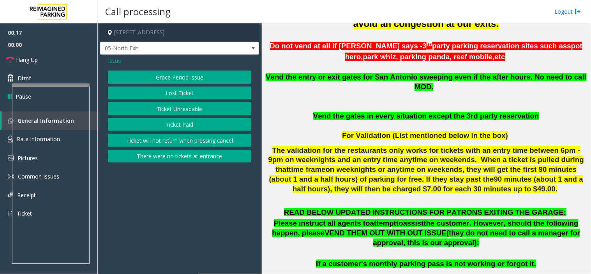
click at [156, 112] on button "Ticket Unreadable" at bounding box center [179, 108] width 143 height 13
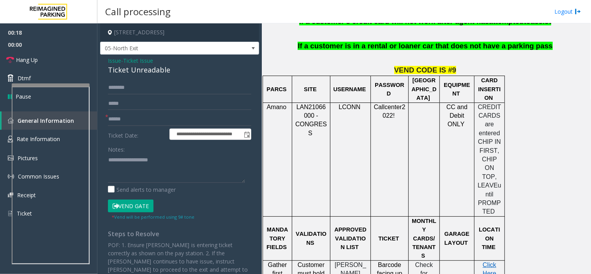
scroll to position [822, 0]
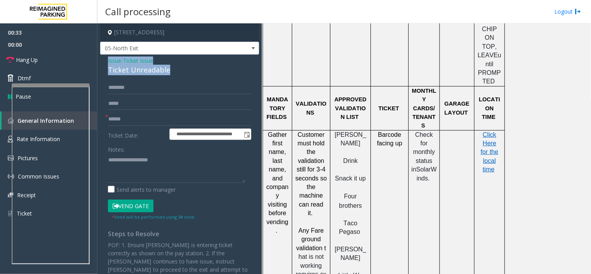
drag, startPoint x: 160, startPoint y: 65, endPoint x: 103, endPoint y: 61, distance: 57.4
click at [103, 61] on div "**********" at bounding box center [179, 184] width 159 height 259
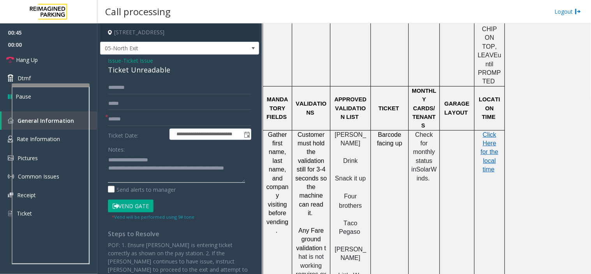
click at [111, 172] on textarea at bounding box center [176, 167] width 137 height 29
click at [155, 169] on textarea at bounding box center [176, 167] width 137 height 29
type textarea "**********"
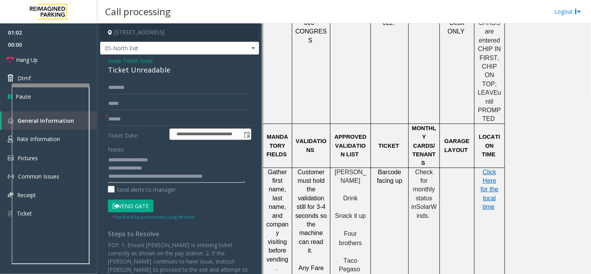
scroll to position [735, 0]
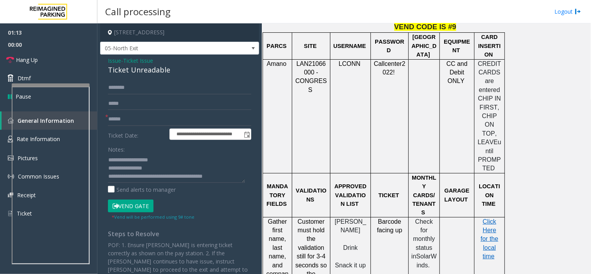
click at [131, 60] on span "Ticket Issue" at bounding box center [138, 60] width 30 height 8
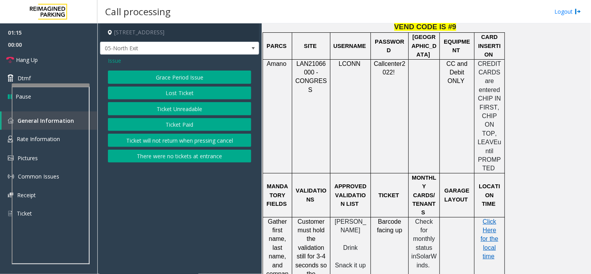
click at [111, 56] on span "Issue" at bounding box center [114, 60] width 13 height 8
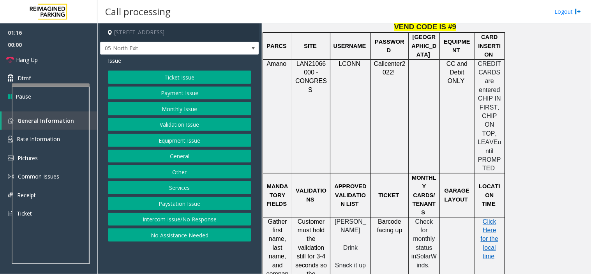
drag, startPoint x: 172, startPoint y: 107, endPoint x: 181, endPoint y: 121, distance: 16.0
click at [181, 121] on div "Ticket Issue Payment Issue Monthly Issue Validation Issue Equipment Issue Gener…" at bounding box center [179, 155] width 143 height 171
click at [169, 143] on button "Equipment Issue" at bounding box center [179, 140] width 143 height 13
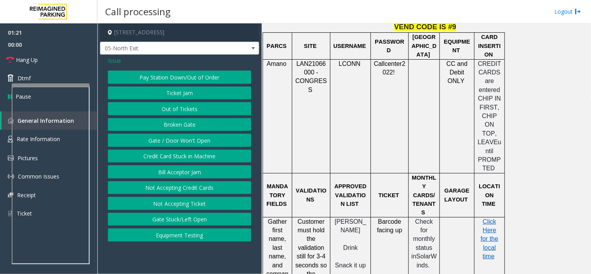
click at [113, 60] on span "Issue" at bounding box center [114, 60] width 13 height 8
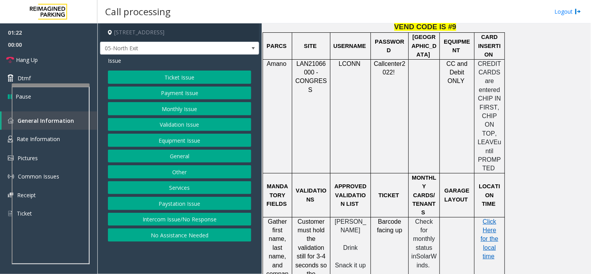
click at [187, 87] on button "Payment Issue" at bounding box center [179, 92] width 143 height 13
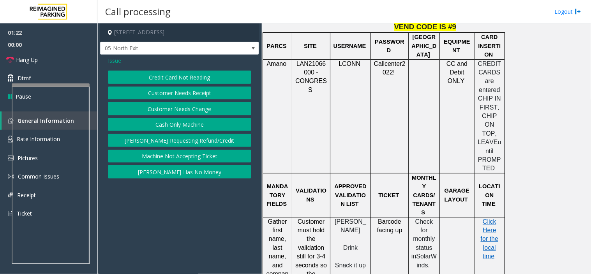
click at [178, 81] on button "Credit Card Not Reading" at bounding box center [179, 76] width 143 height 13
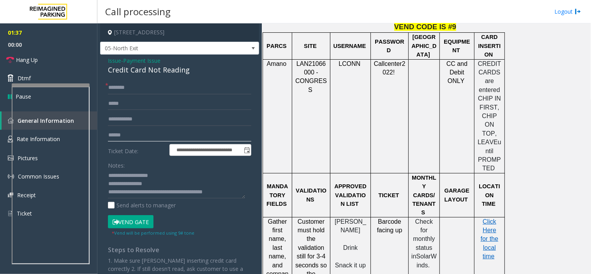
click at [123, 129] on input "text" at bounding box center [179, 134] width 143 height 13
type input "*******"
click at [137, 87] on input "text" at bounding box center [179, 87] width 143 height 13
type input "*********"
click at [125, 216] on button "Vend Gate" at bounding box center [131, 221] width 46 height 13
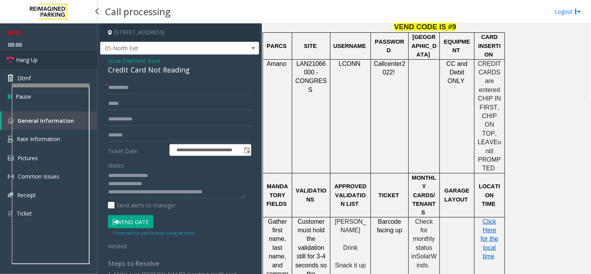
click at [17, 60] on span "Hang Up" at bounding box center [27, 60] width 22 height 8
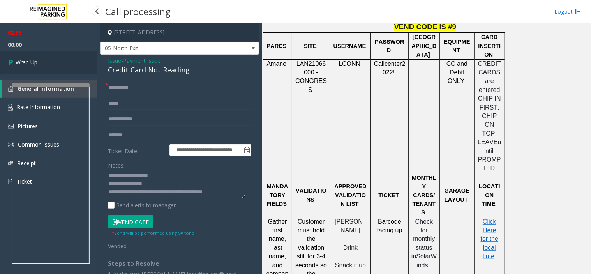
click at [17, 60] on span "Wrap Up" at bounding box center [27, 62] width 22 height 8
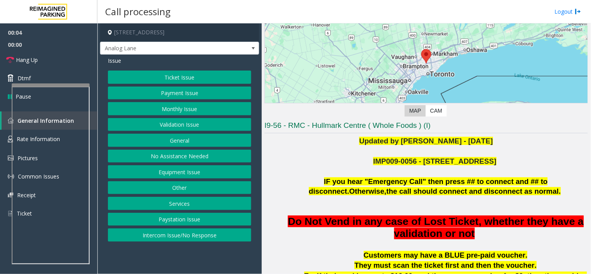
scroll to position [216, 0]
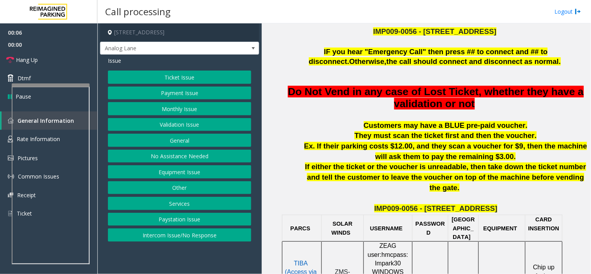
click at [191, 172] on button "Equipment Issue" at bounding box center [179, 171] width 143 height 13
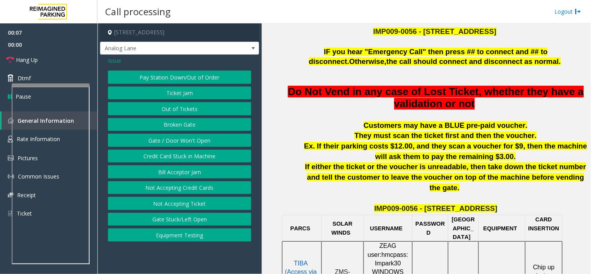
click at [112, 58] on span "Issue" at bounding box center [114, 60] width 13 height 8
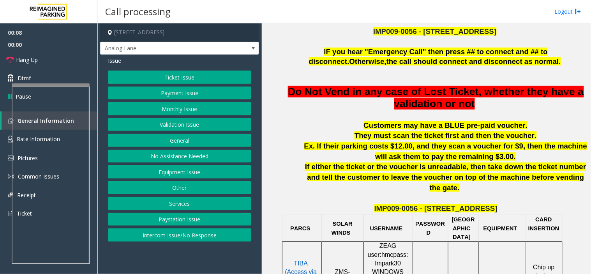
click at [205, 206] on button "Services" at bounding box center [179, 203] width 143 height 13
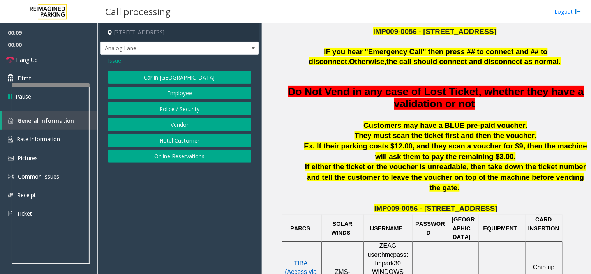
click at [189, 108] on button "Police / Security" at bounding box center [179, 108] width 143 height 13
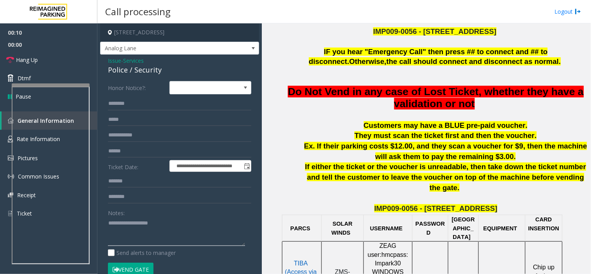
click at [131, 242] on textarea at bounding box center [176, 231] width 137 height 29
drag, startPoint x: 162, startPoint y: 71, endPoint x: 102, endPoint y: 56, distance: 61.5
click at [102, 56] on div "**********" at bounding box center [179, 208] width 159 height 306
click at [123, 234] on textarea at bounding box center [176, 231] width 137 height 29
drag, startPoint x: 127, startPoint y: 234, endPoint x: 98, endPoint y: 225, distance: 29.8
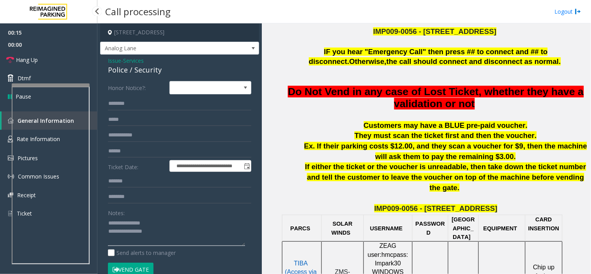
click at [93, 229] on app-root "**********" at bounding box center [295, 137] width 591 height 274
type textarea "**********"
click at [121, 135] on input "text" at bounding box center [179, 134] width 143 height 13
type input "********"
click at [130, 99] on input "text" at bounding box center [179, 103] width 143 height 13
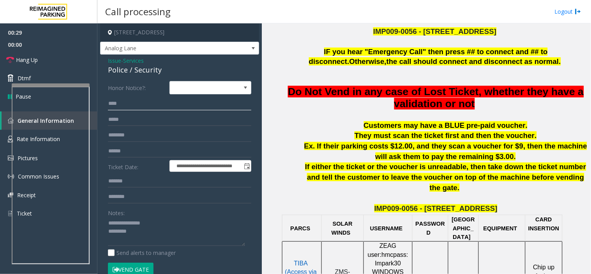
type input "****"
click at [141, 234] on textarea at bounding box center [176, 231] width 137 height 29
type textarea "**********"
click at [122, 107] on input "****" at bounding box center [179, 103] width 143 height 13
click at [90, 273] on html "**********" at bounding box center [295, 137] width 591 height 274
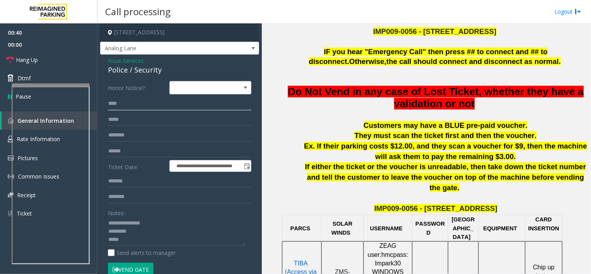
click at [120, 103] on input "****" at bounding box center [179, 103] width 143 height 13
drag, startPoint x: 120, startPoint y: 103, endPoint x: 111, endPoint y: 108, distance: 9.8
click at [111, 108] on input "*******" at bounding box center [179, 103] width 143 height 13
type input "*******"
click at [132, 267] on button "Vend Gate" at bounding box center [131, 268] width 46 height 13
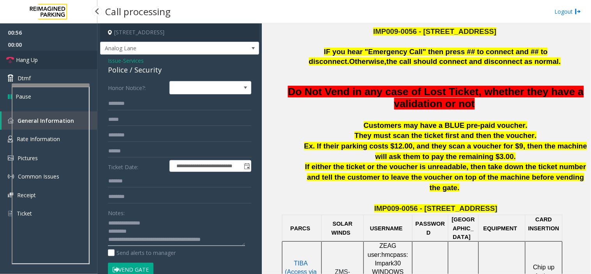
type textarea "**********"
click at [20, 61] on span "Hang Up" at bounding box center [27, 60] width 22 height 8
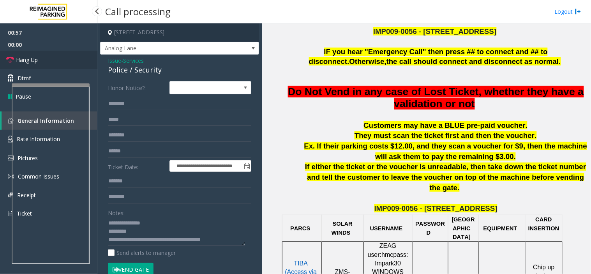
click at [20, 61] on span "Hang Up" at bounding box center [27, 60] width 22 height 8
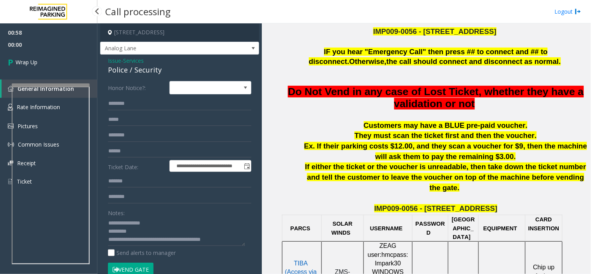
click at [20, 61] on span "Wrap Up" at bounding box center [27, 62] width 22 height 8
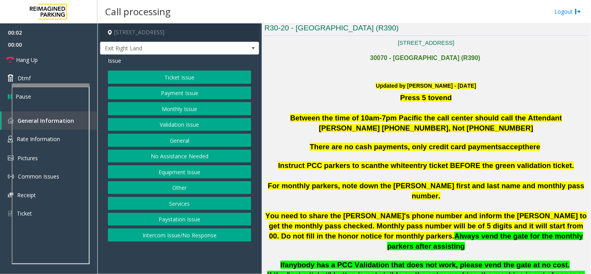
scroll to position [259, 0]
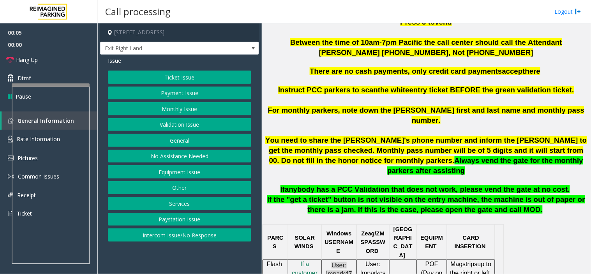
click at [185, 125] on button "Validation Issue" at bounding box center [179, 124] width 143 height 13
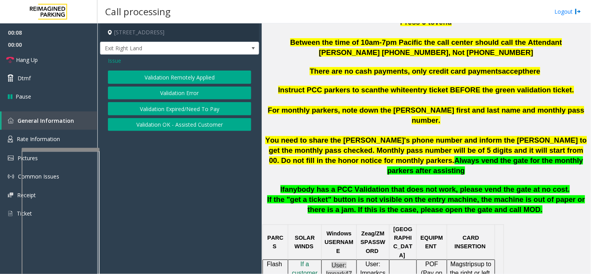
click at [68, 151] on div at bounding box center [61, 149] width 78 height 3
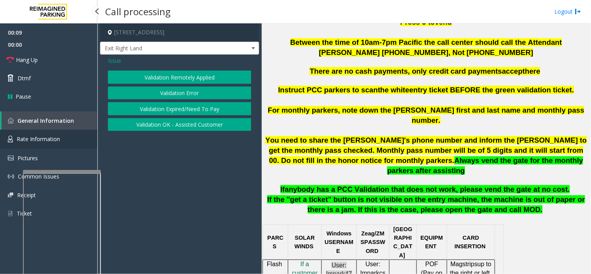
click at [51, 136] on span "Rate Information" at bounding box center [38, 138] width 43 height 7
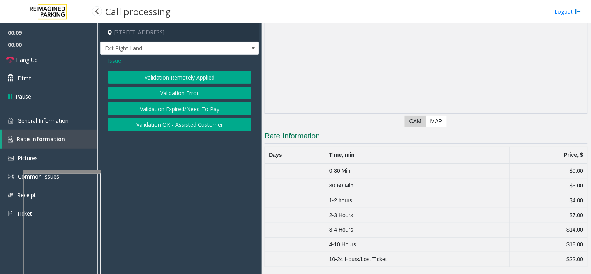
scroll to position [76, 0]
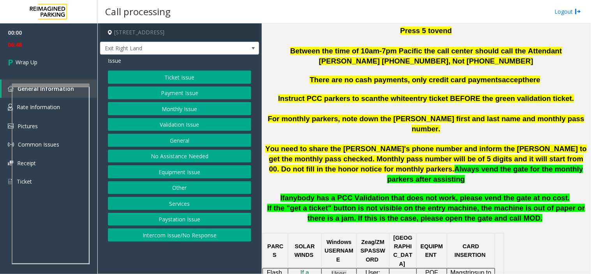
scroll to position [259, 0]
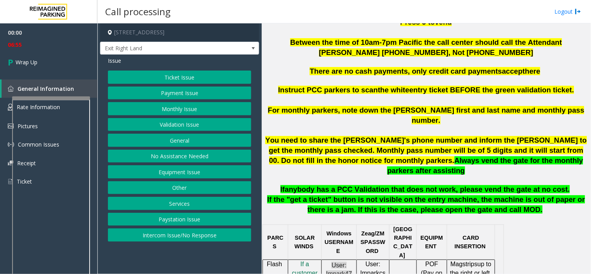
click at [57, 99] on div at bounding box center [51, 97] width 78 height 3
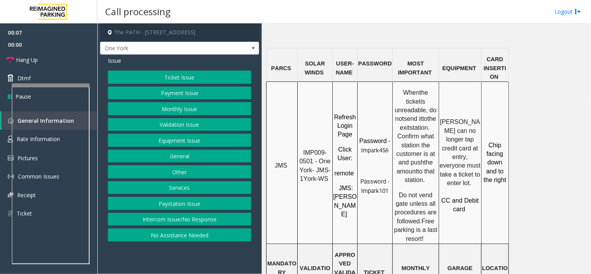
scroll to position [649, 0]
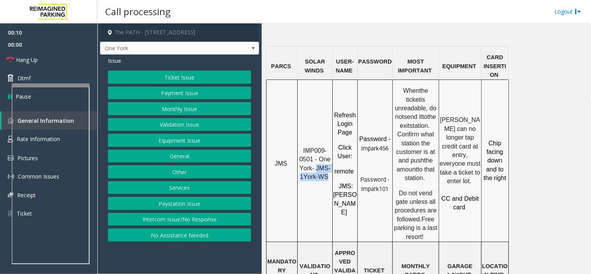
drag, startPoint x: 317, startPoint y: 136, endPoint x: 326, endPoint y: 152, distance: 18.3
click at [326, 152] on p "IMP009-0501 - One York- JMS-1York-WS" at bounding box center [315, 163] width 34 height 35
drag, startPoint x: 331, startPoint y: 149, endPoint x: 310, endPoint y: 147, distance: 21.5
click at [306, 147] on span "IMP009-0501 - One York- JMS-1York-WS" at bounding box center [315, 163] width 33 height 33
drag, startPoint x: 320, startPoint y: 141, endPoint x: 326, endPoint y: 148, distance: 9.7
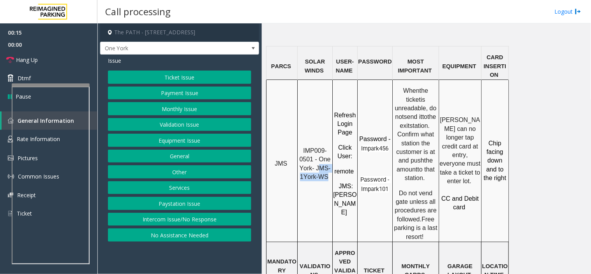
click at [326, 148] on span "IMP009-0501 - One York- JMS-1York-WS" at bounding box center [315, 163] width 33 height 33
drag, startPoint x: 327, startPoint y: 148, endPoint x: 324, endPoint y: 148, distance: 3.9
click at [324, 148] on span "IMP009-0501 - One York- JMS-1York-WS" at bounding box center [315, 163] width 33 height 33
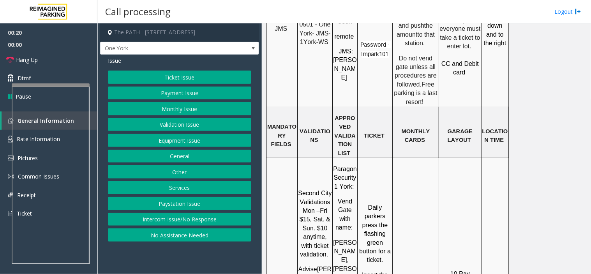
scroll to position [692, 0]
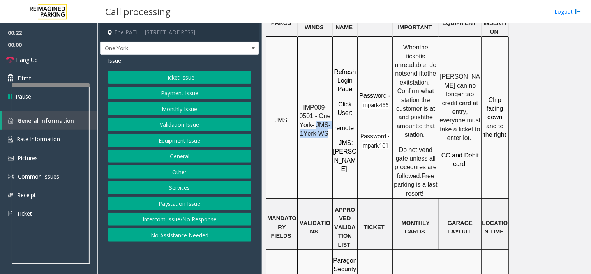
drag, startPoint x: 317, startPoint y: 95, endPoint x: 326, endPoint y: 107, distance: 14.7
click at [326, 107] on span "IMP009-0501 - One York- JMS-1York-WS" at bounding box center [315, 120] width 33 height 33
copy span "JMS-1York-WS"
click at [167, 92] on button "Payment Issue" at bounding box center [179, 92] width 143 height 13
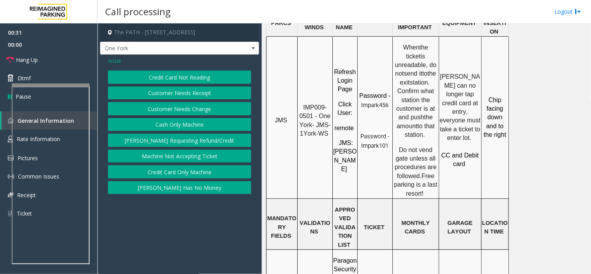
click at [114, 59] on span "Issue" at bounding box center [114, 60] width 13 height 8
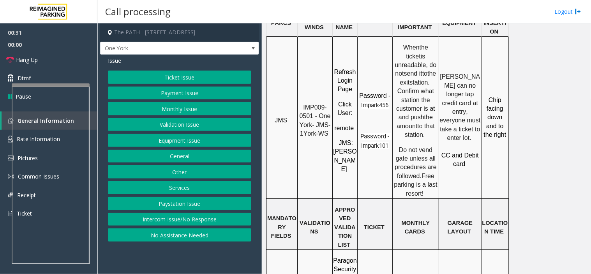
click at [139, 74] on button "Ticket Issue" at bounding box center [179, 76] width 143 height 13
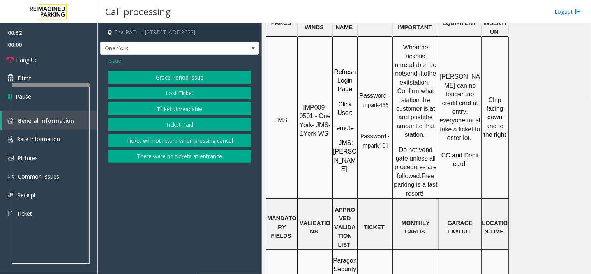
click at [151, 106] on button "Ticket Unreadable" at bounding box center [179, 108] width 143 height 13
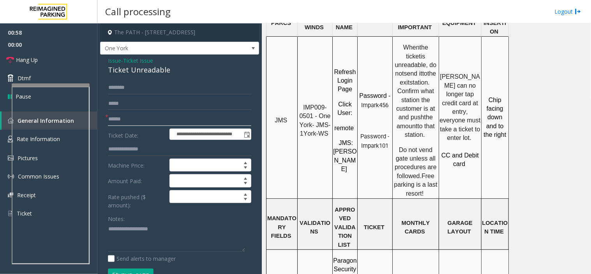
click at [110, 118] on input "text" at bounding box center [179, 119] width 143 height 13
type input "*********"
drag, startPoint x: 138, startPoint y: 120, endPoint x: 107, endPoint y: 116, distance: 31.0
click at [108, 116] on div "* *********" at bounding box center [179, 119] width 143 height 13
click at [118, 116] on input "*********" at bounding box center [179, 119] width 143 height 13
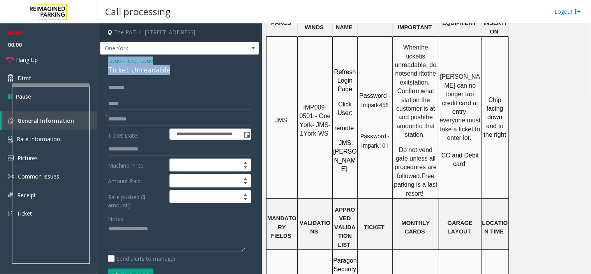
drag, startPoint x: 178, startPoint y: 75, endPoint x: 108, endPoint y: 59, distance: 71.1
click at [108, 59] on div "Issue - Ticket Issue Ticket Unreadable" at bounding box center [179, 65] width 143 height 19
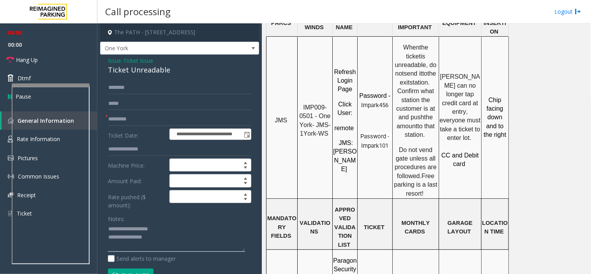
type textarea "**********"
click at [132, 119] on input "*********" at bounding box center [179, 119] width 143 height 13
click at [130, 119] on input "*********" at bounding box center [179, 119] width 143 height 13
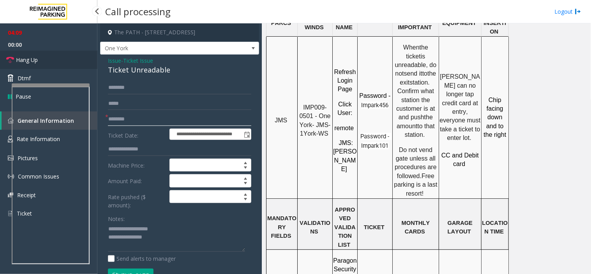
type input "********"
click at [26, 56] on span "Hang Up" at bounding box center [27, 60] width 22 height 8
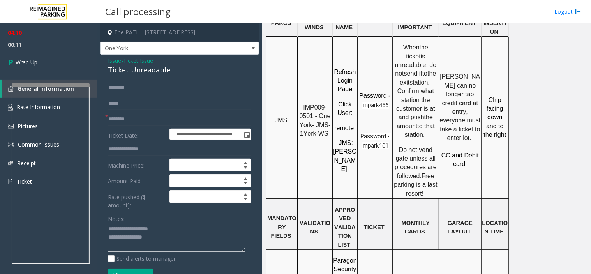
click at [172, 242] on textarea at bounding box center [176, 237] width 137 height 29
paste textarea "**********"
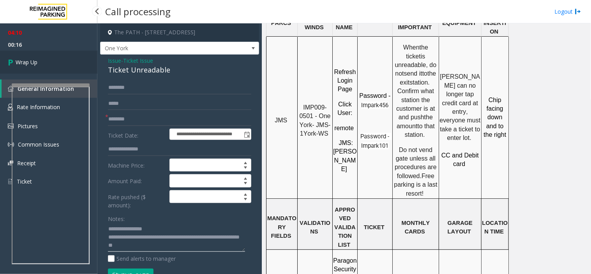
type textarea "**********"
click at [30, 63] on span "Wrap Up" at bounding box center [27, 62] width 22 height 8
